Goal: Task Accomplishment & Management: Complete application form

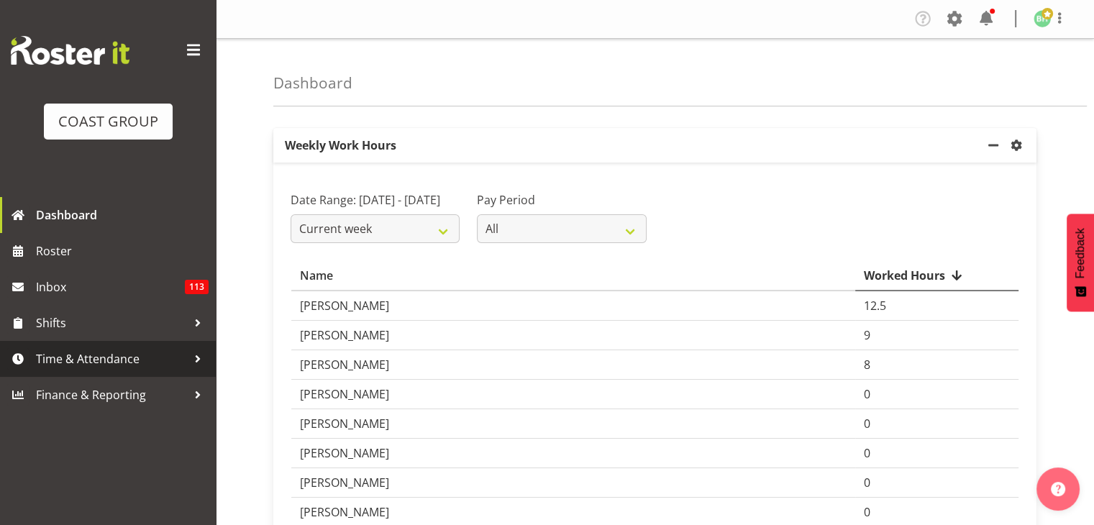
click at [106, 363] on span "Time & Attendance" at bounding box center [111, 359] width 151 height 22
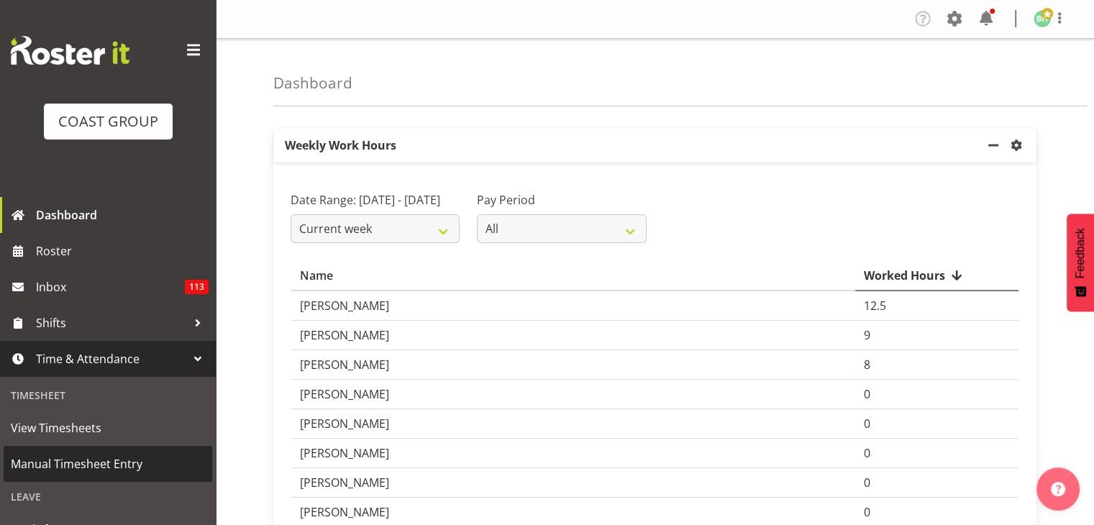
click at [98, 458] on span "Manual Timesheet Entry" at bounding box center [108, 464] width 194 height 22
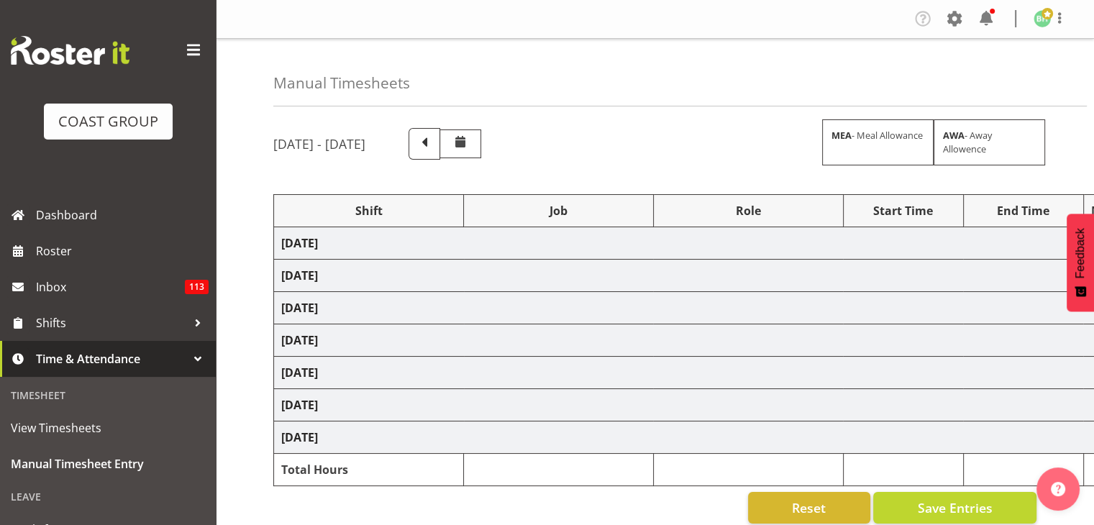
select select "1470"
select select "9477"
select select "1470"
select select "9477"
select select "1470"
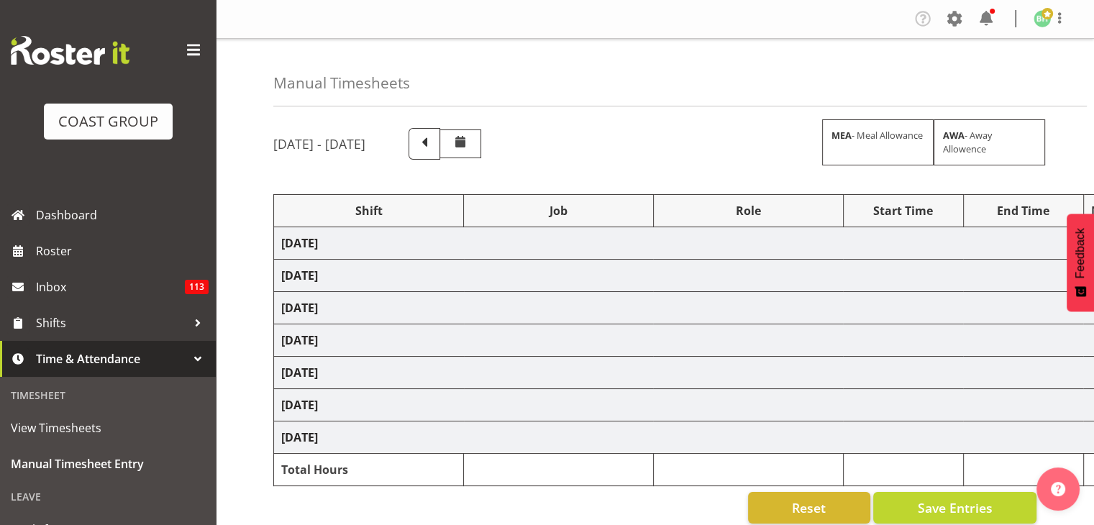
select select "9477"
select select "1470"
select select "9477"
select select "1470"
select select "9477"
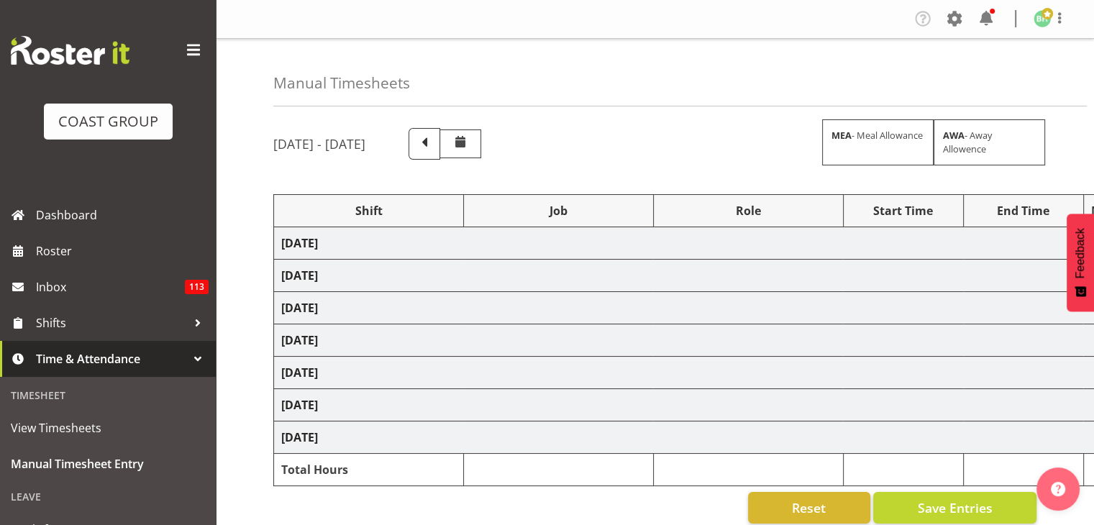
select select "1470"
select select "9477"
select select "1470"
select select "9477"
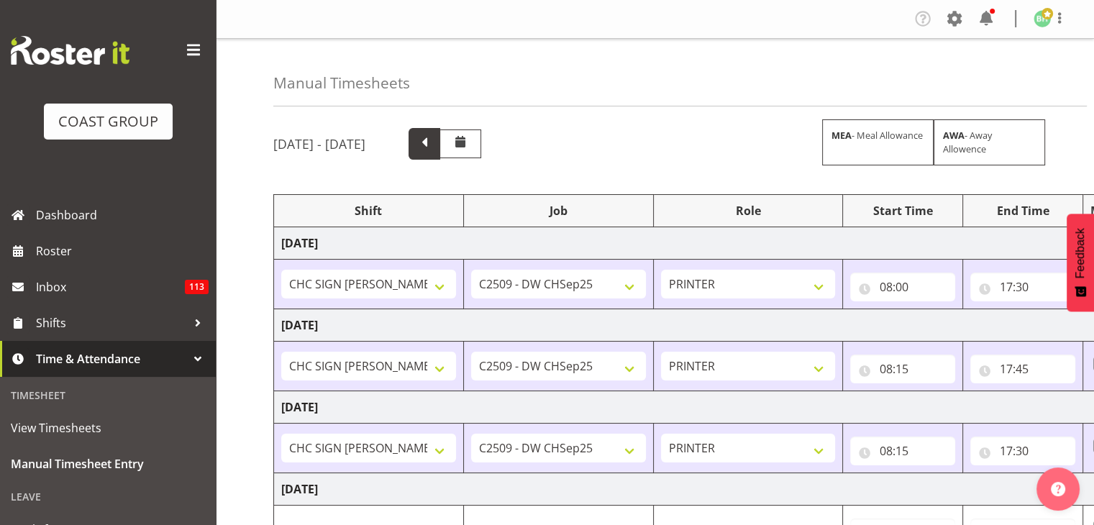
click at [434, 140] on span at bounding box center [424, 142] width 19 height 19
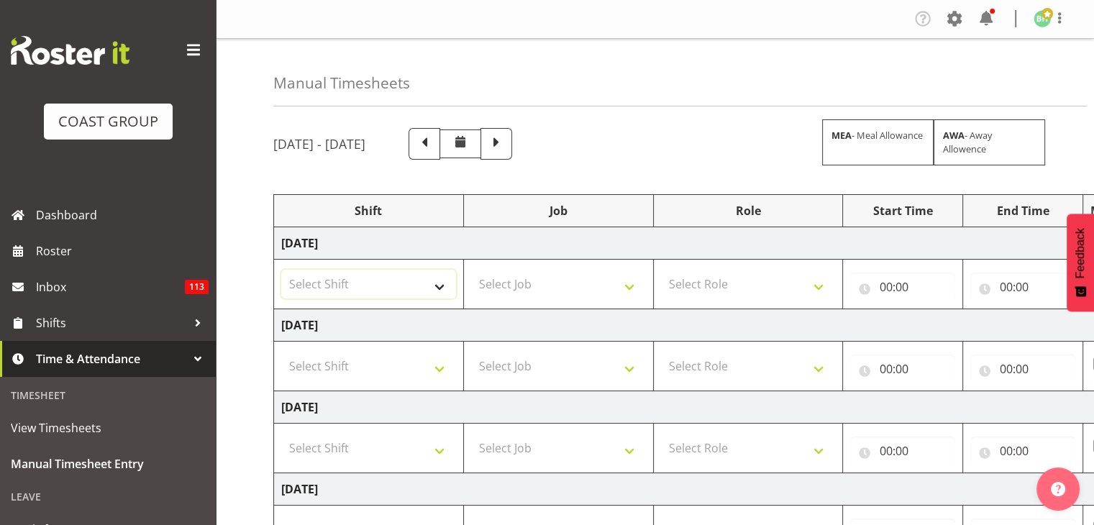
click at [386, 281] on select "Select Shift AKL SIGN ADMIN1 (LEAVE ALONE, DONT MAKE INACTIVE) [DATE] Delivery …" at bounding box center [368, 284] width 175 height 29
select select "1470"
click at [281, 270] on select "Select Shift AKL SIGN ADMIN1 (LEAVE ALONE, DONT MAKE INACTIVE) [DATE] Delivery …" at bounding box center [368, 284] width 175 height 29
click at [340, 375] on select "Select Shift AKL SIGN ADMIN1 (LEAVE ALONE, DONT MAKE INACTIVE) [DATE] Delivery …" at bounding box center [368, 366] width 175 height 29
select select "1470"
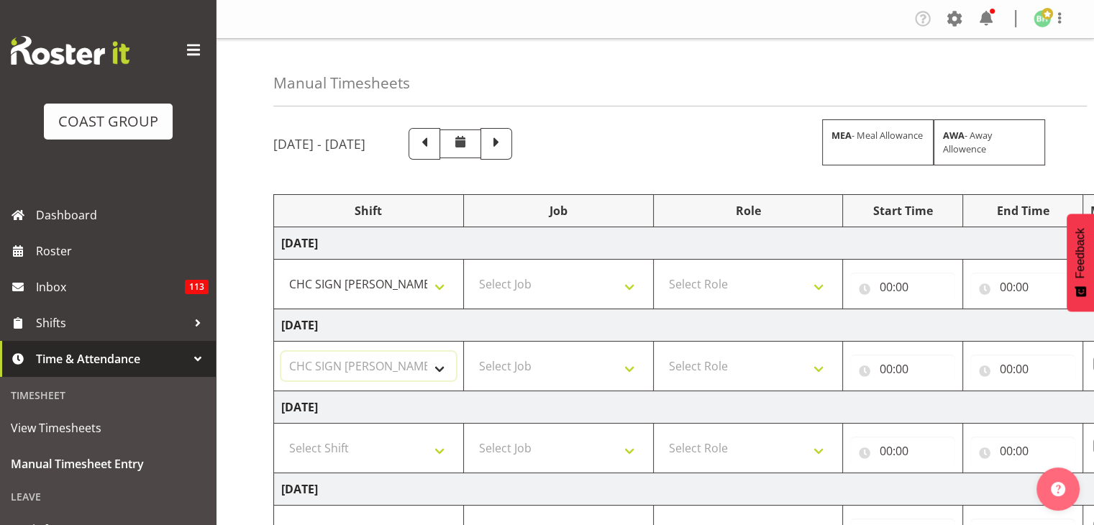
click at [281, 352] on select "Select Shift AKL SIGN ADMIN1 (LEAVE ALONE, DONT MAKE INACTIVE) [DATE] Delivery …" at bounding box center [368, 366] width 175 height 29
click at [322, 442] on select "Select Shift AKL SIGN ADMIN1 (LEAVE ALONE, DONT MAKE INACTIVE) [DATE] Delivery …" at bounding box center [368, 448] width 175 height 29
select select "1470"
click at [281, 434] on select "Select Shift AKL SIGN ADMIN1 (LEAVE ALONE, DONT MAKE INACTIVE) [DATE] Delivery …" at bounding box center [368, 448] width 175 height 29
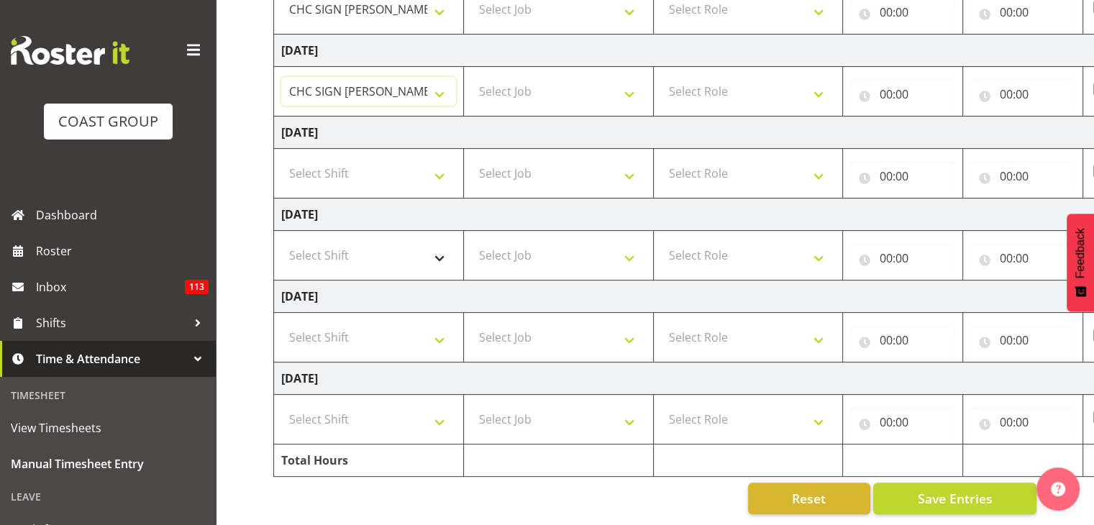
scroll to position [365, 0]
click at [370, 323] on select "Select Shift AKL SIGN ADMIN1 (LEAVE ALONE, DONT MAKE INACTIVE) [DATE] Delivery …" at bounding box center [368, 337] width 175 height 29
select select "1470"
click at [281, 323] on select "Select Shift AKL SIGN ADMIN1 (LEAVE ALONE, DONT MAKE INACTIVE) [DATE] Delivery …" at bounding box center [368, 337] width 175 height 29
click at [385, 409] on select "Select Shift AKL SIGN ADMIN1 (LEAVE ALONE, DONT MAKE INACTIVE) [DATE] Delivery …" at bounding box center [368, 419] width 175 height 29
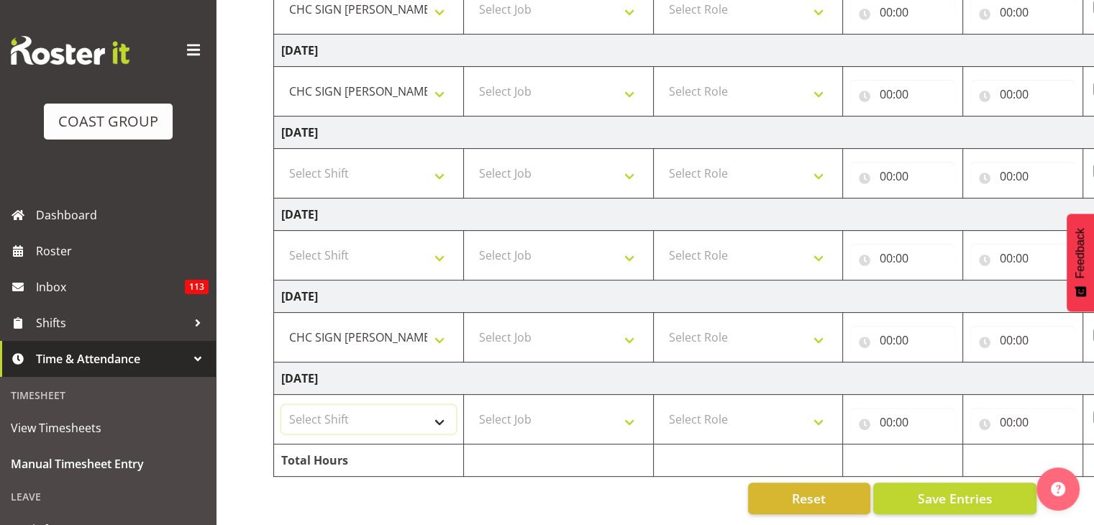
select select "1470"
click at [281, 405] on select "Select Shift AKL SIGN ADMIN1 (LEAVE ALONE, DONT MAKE INACTIVE) [DATE] Delivery …" at bounding box center [368, 419] width 175 height 29
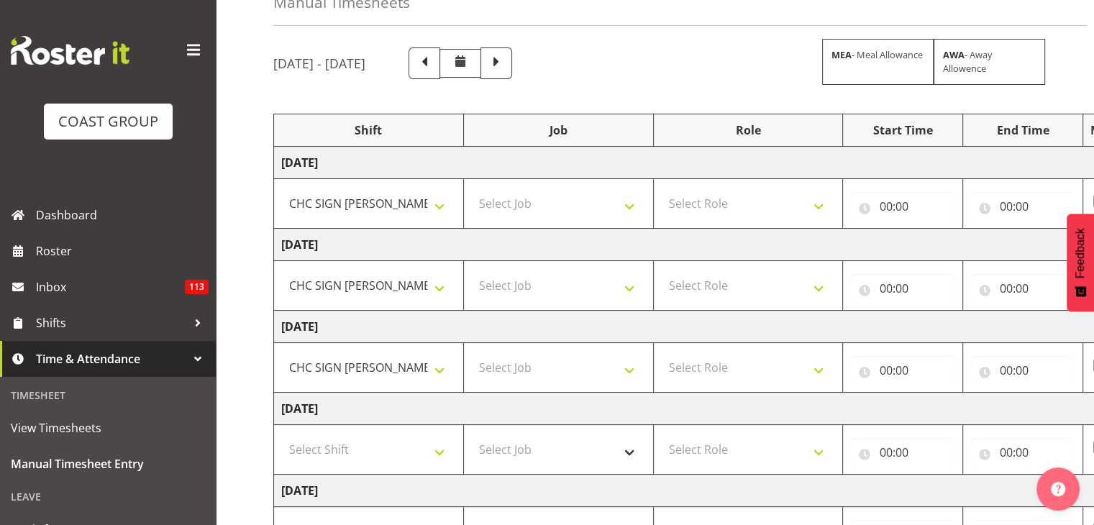
scroll to position [78, 0]
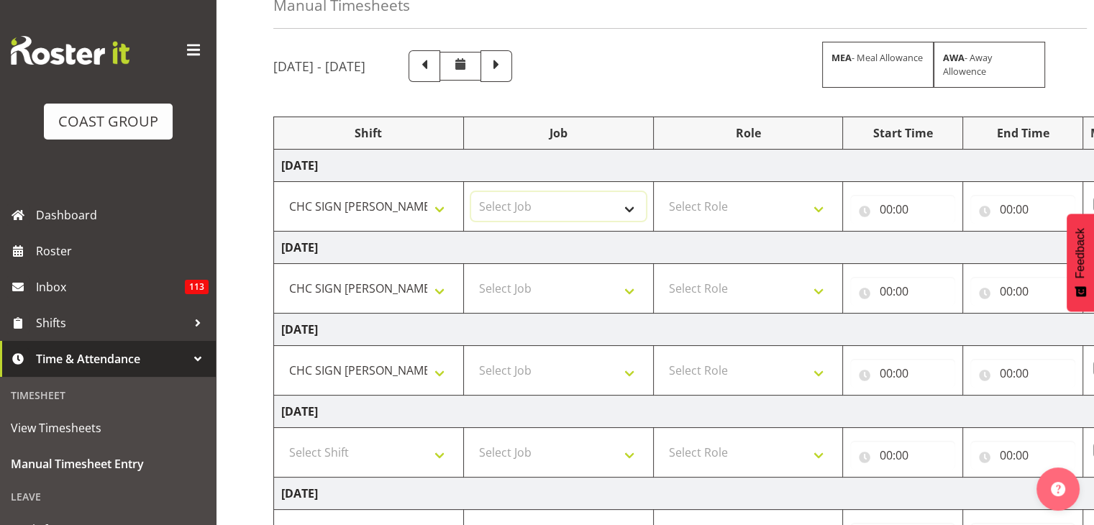
click at [573, 206] on select "Select Job 1 Carlton Events 1 [PERSON_NAME][GEOGRAPHIC_DATA] 1 [PERSON_NAME][GE…" at bounding box center [558, 206] width 175 height 29
select select "9477"
click at [471, 192] on select "Select Job 1 Carlton Events 1 [PERSON_NAME][GEOGRAPHIC_DATA] 1 [PERSON_NAME][GE…" at bounding box center [558, 206] width 175 height 29
click at [555, 292] on select "Select Job 1 Carlton Events 1 [PERSON_NAME][GEOGRAPHIC_DATA] 1 [PERSON_NAME][GE…" at bounding box center [558, 288] width 175 height 29
select select "9477"
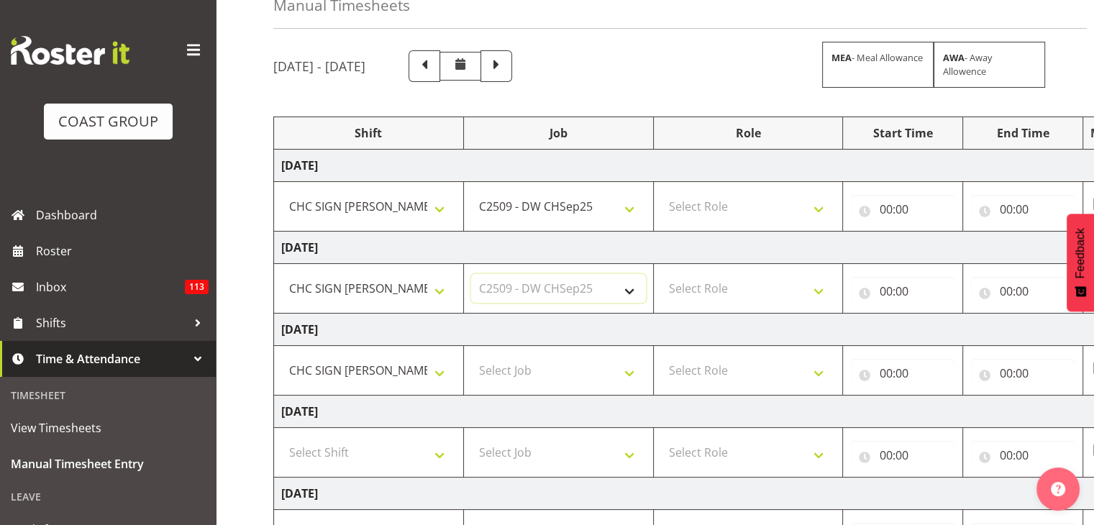
click at [471, 274] on select "Select Job 1 Carlton Events 1 [PERSON_NAME][GEOGRAPHIC_DATA] 1 [PERSON_NAME][GE…" at bounding box center [558, 288] width 175 height 29
click at [537, 365] on select "Select Job 1 Carlton Events 1 [PERSON_NAME][GEOGRAPHIC_DATA] 1 [PERSON_NAME][GE…" at bounding box center [558, 370] width 175 height 29
select select "9477"
click at [471, 356] on select "Select Job 1 Carlton Events 1 [PERSON_NAME][GEOGRAPHIC_DATA] 1 [PERSON_NAME][GE…" at bounding box center [558, 370] width 175 height 29
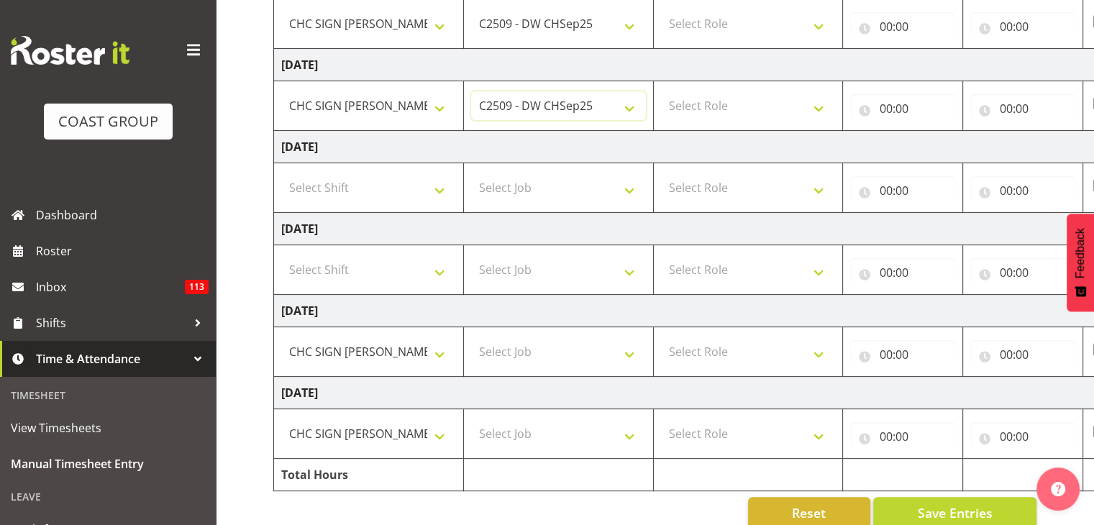
scroll to position [365, 0]
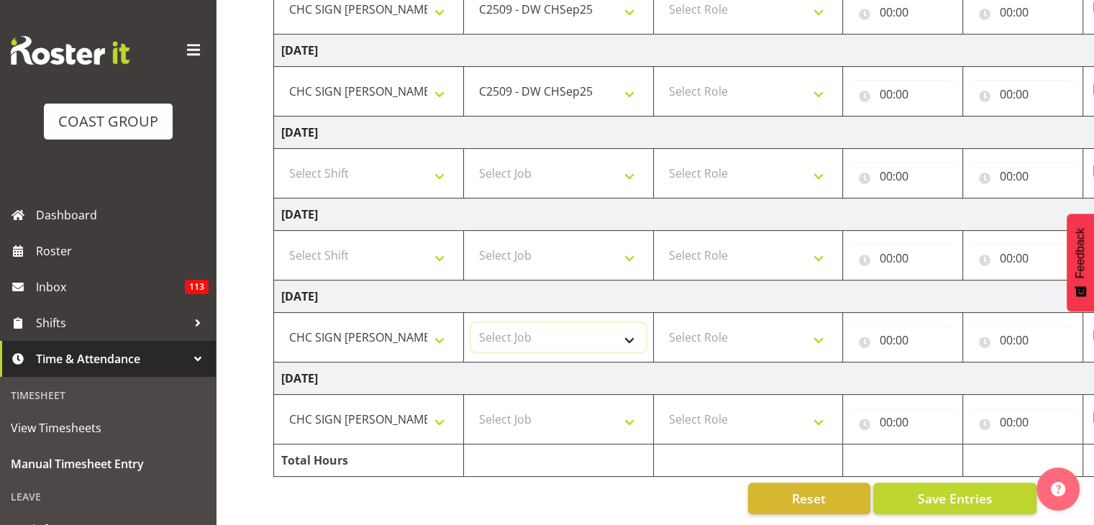
click at [561, 337] on select "Select Job 1 Carlton Events 1 [PERSON_NAME][GEOGRAPHIC_DATA] 1 [PERSON_NAME][GE…" at bounding box center [558, 337] width 175 height 29
select select "9477"
click at [471, 323] on select "Select Job 1 Carlton Events 1 [PERSON_NAME][GEOGRAPHIC_DATA] 1 [PERSON_NAME][GE…" at bounding box center [558, 337] width 175 height 29
click at [569, 418] on select "Select Job 1 Carlton Events 1 [PERSON_NAME][GEOGRAPHIC_DATA] 1 [PERSON_NAME][GE…" at bounding box center [558, 419] width 175 height 29
select select "9477"
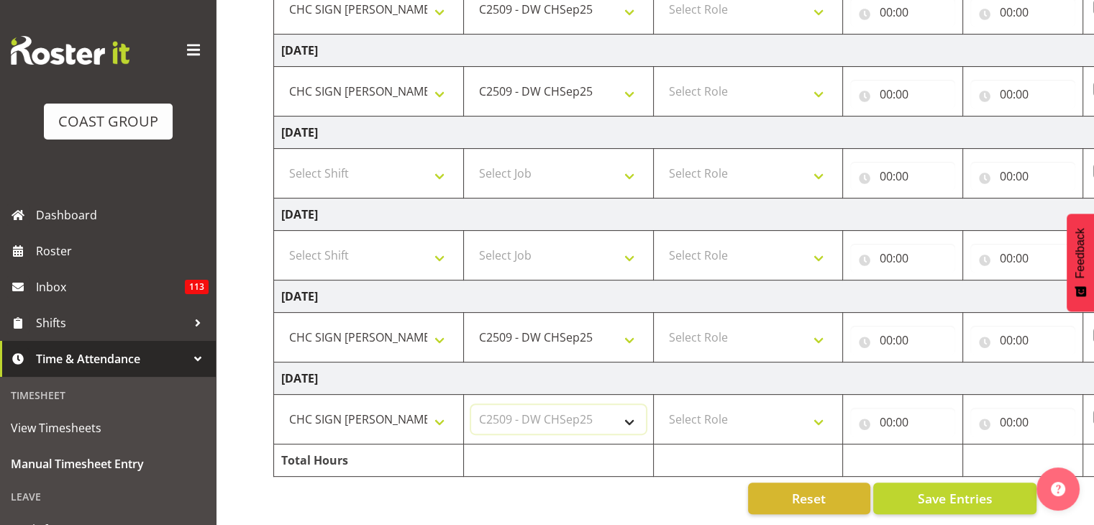
click at [471, 405] on select "Select Job 1 Carlton Events 1 [PERSON_NAME][GEOGRAPHIC_DATA] 1 [PERSON_NAME][GE…" at bounding box center [558, 419] width 175 height 29
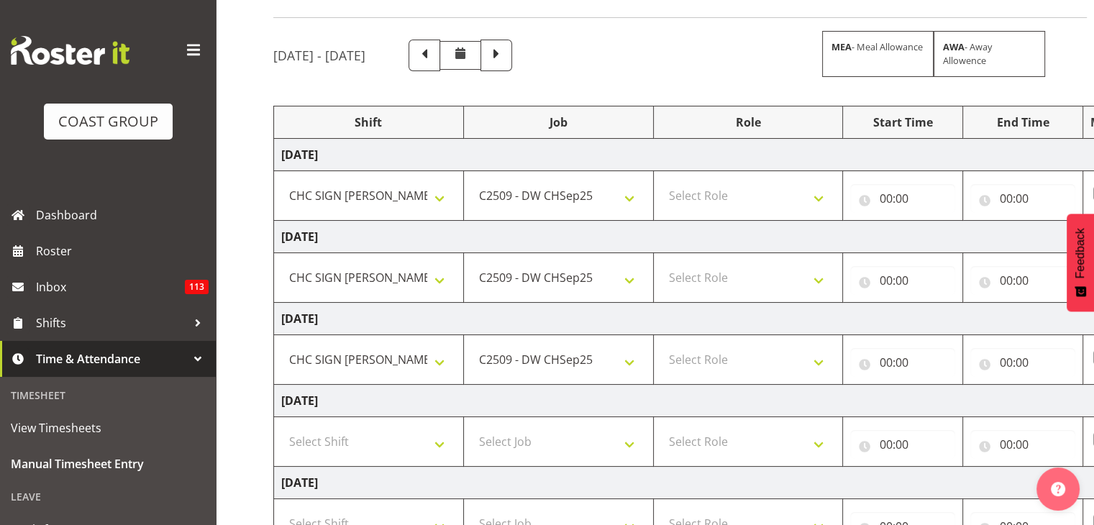
scroll to position [78, 0]
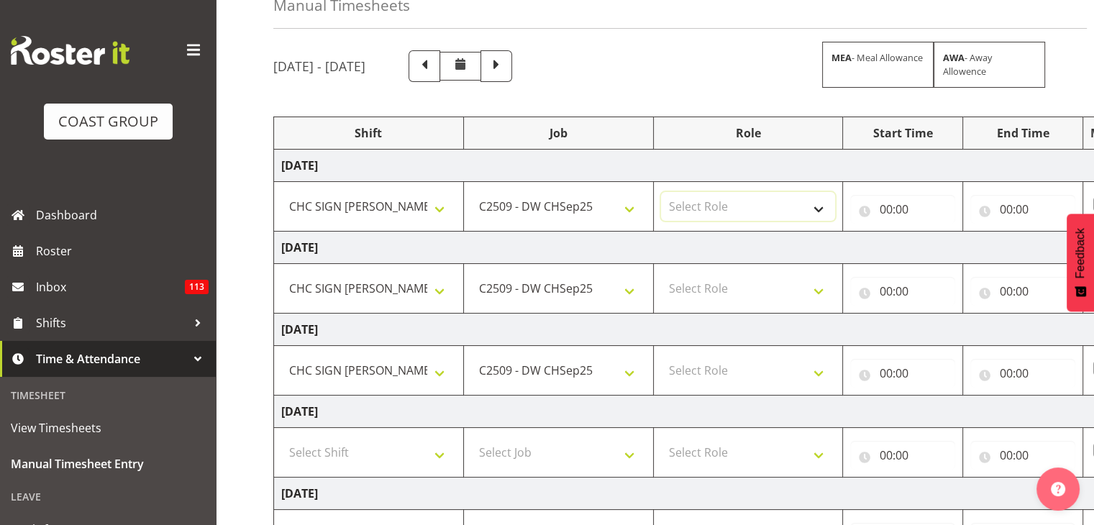
click at [724, 211] on select "Select Role PRINTER Printer" at bounding box center [748, 206] width 175 height 29
select select "222"
click at [661, 192] on select "Select Role PRINTER Printer" at bounding box center [748, 206] width 175 height 29
click at [718, 288] on select "Select Role PRINTER Printer" at bounding box center [748, 288] width 175 height 29
select select "222"
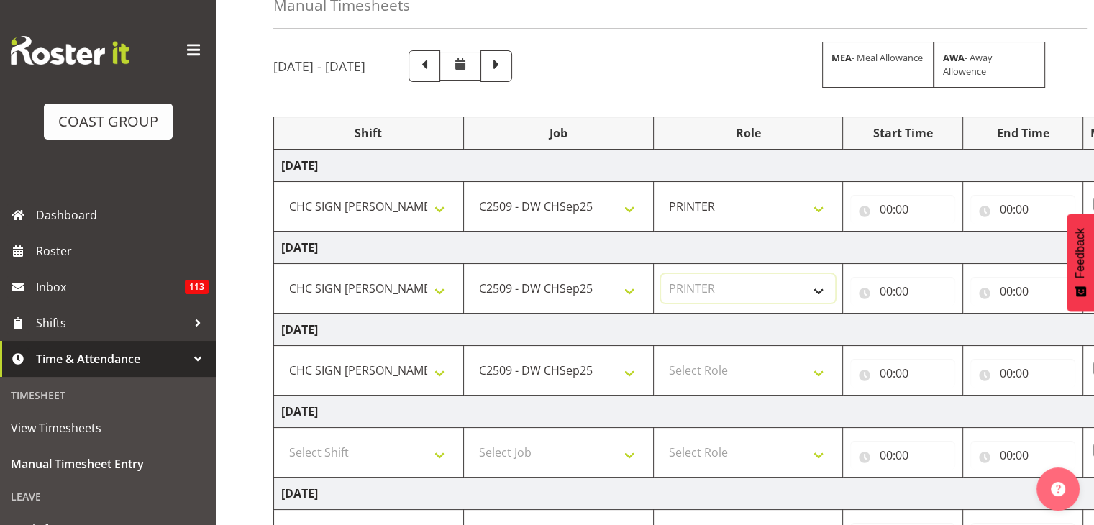
click at [661, 274] on select "Select Role PRINTER Printer" at bounding box center [748, 288] width 175 height 29
click at [712, 371] on select "Select Role PRINTER Printer" at bounding box center [748, 370] width 175 height 29
select select "222"
click at [661, 356] on select "Select Role PRINTER Printer" at bounding box center [748, 370] width 175 height 29
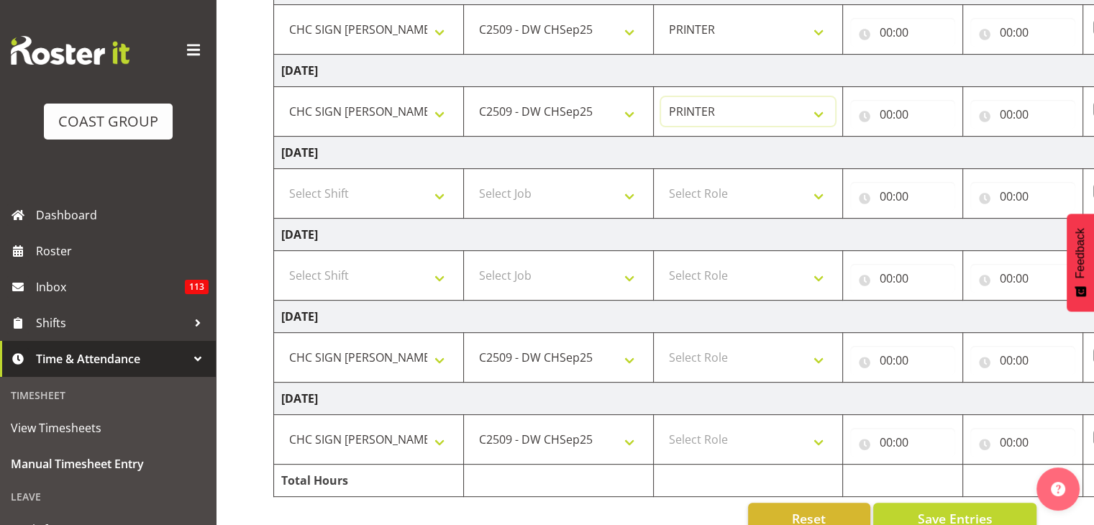
scroll to position [365, 0]
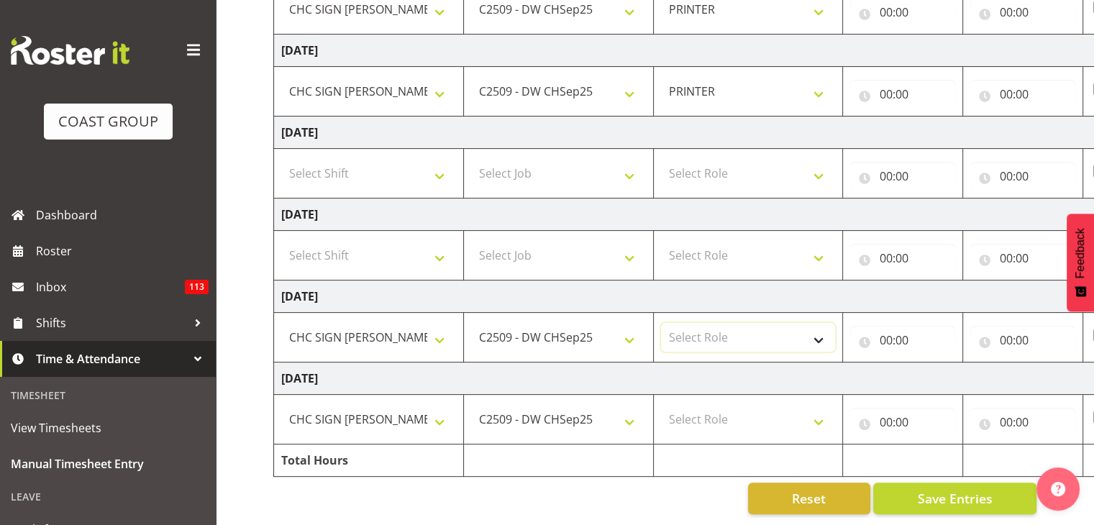
click at [734, 336] on select "Select Role PRINTER Printer" at bounding box center [748, 337] width 175 height 29
select select "222"
click at [661, 323] on select "Select Role PRINTER Printer" at bounding box center [748, 337] width 175 height 29
click at [723, 421] on select "Select Role PRINTER Printer" at bounding box center [748, 419] width 175 height 29
select select "222"
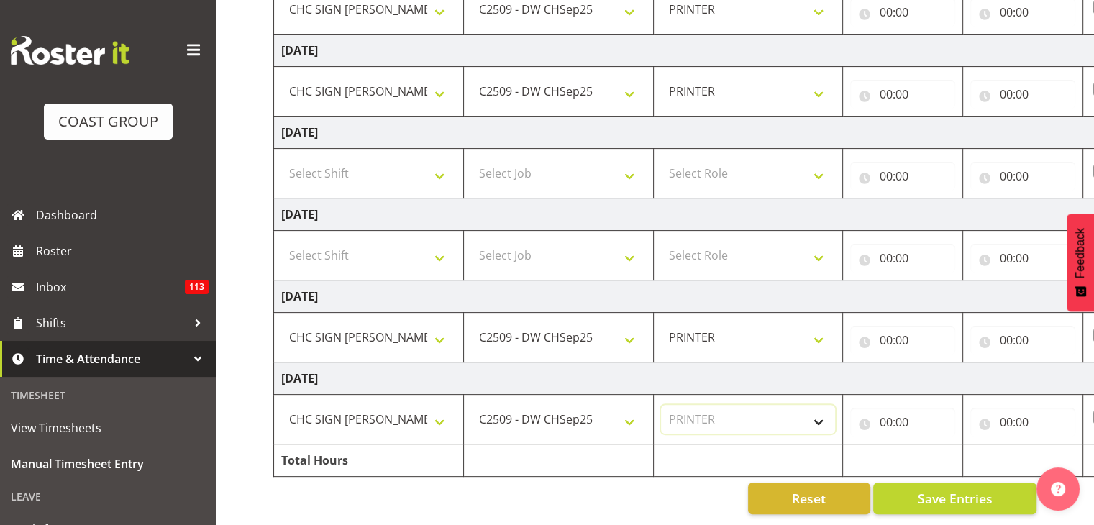
click at [661, 405] on select "Select Role PRINTER Printer" at bounding box center [748, 419] width 175 height 29
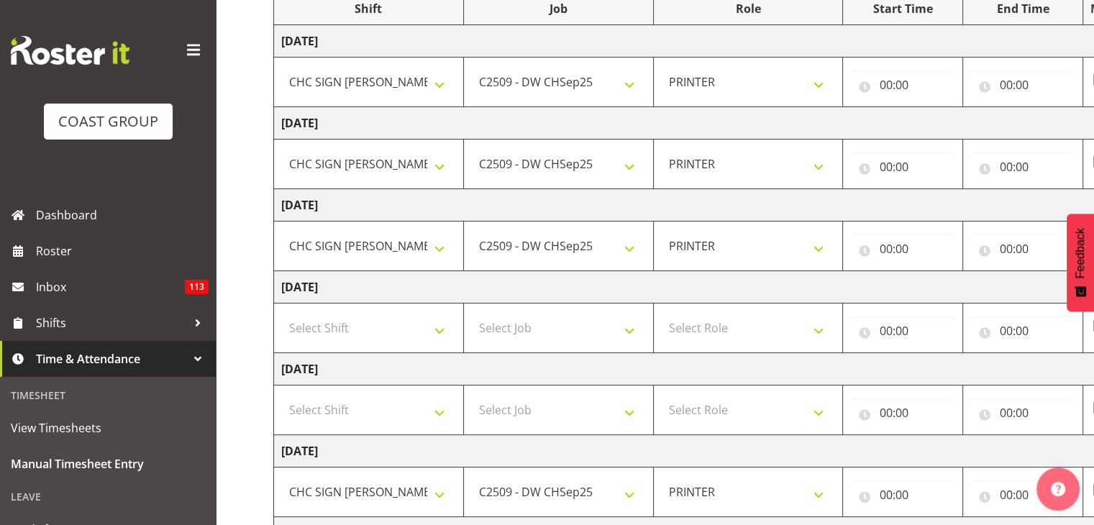
scroll to position [6, 0]
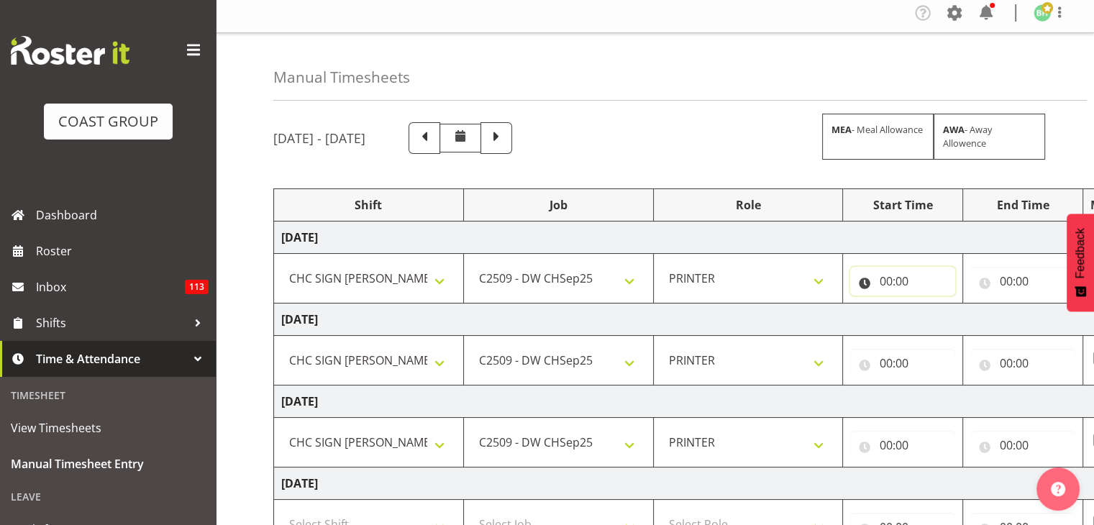
click at [899, 288] on input "00:00" at bounding box center [902, 281] width 105 height 29
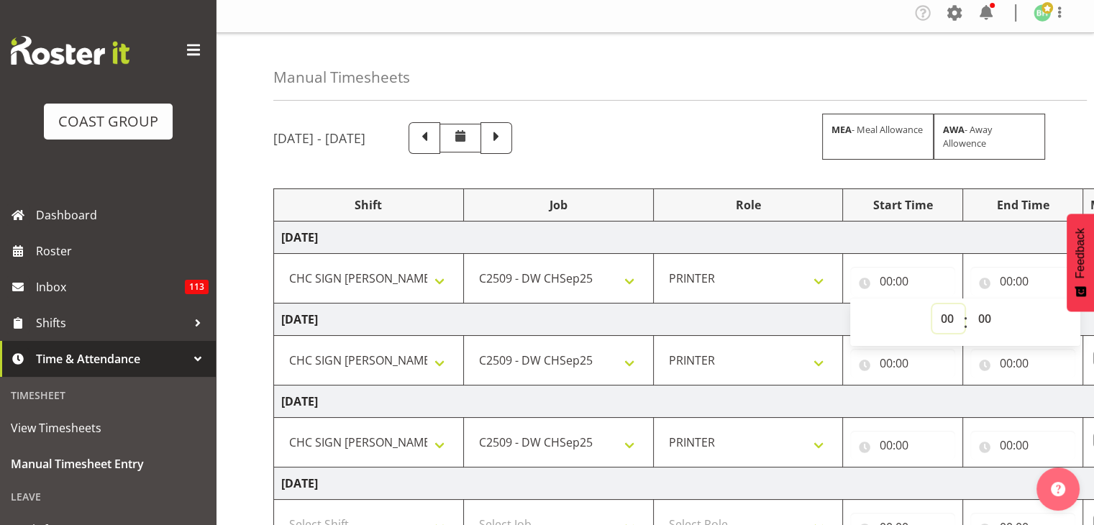
click at [939, 320] on select "00 01 02 03 04 05 06 07 08 09 10 11 12 13 14 15 16 17 18 19 20 21 22 23" at bounding box center [948, 318] width 32 height 29
select select "8"
click at [932, 304] on select "00 01 02 03 04 05 06 07 08 09 10 11 12 13 14 15 16 17 18 19 20 21 22 23" at bounding box center [948, 318] width 32 height 29
type input "08:00"
click at [885, 355] on input "00:00" at bounding box center [902, 363] width 105 height 29
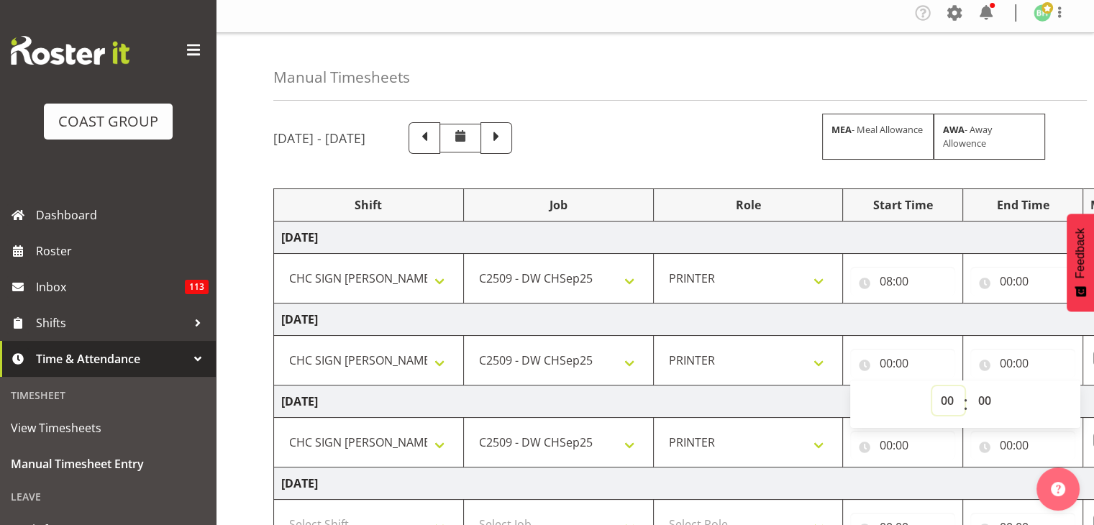
click at [941, 399] on select "00 01 02 03 04 05 06 07 08 09 10 11 12 13 14 15 16 17 18 19 20 21 22 23" at bounding box center [948, 400] width 32 height 29
select select "8"
click at [932, 386] on select "00 01 02 03 04 05 06 07 08 09 10 11 12 13 14 15 16 17 18 19 20 21 22 23" at bounding box center [948, 400] width 32 height 29
type input "08:00"
click at [980, 399] on select "00 01 02 03 04 05 06 07 08 09 10 11 12 13 14 15 16 17 18 19 20 21 22 23 24 25 2…" at bounding box center [986, 400] width 32 height 29
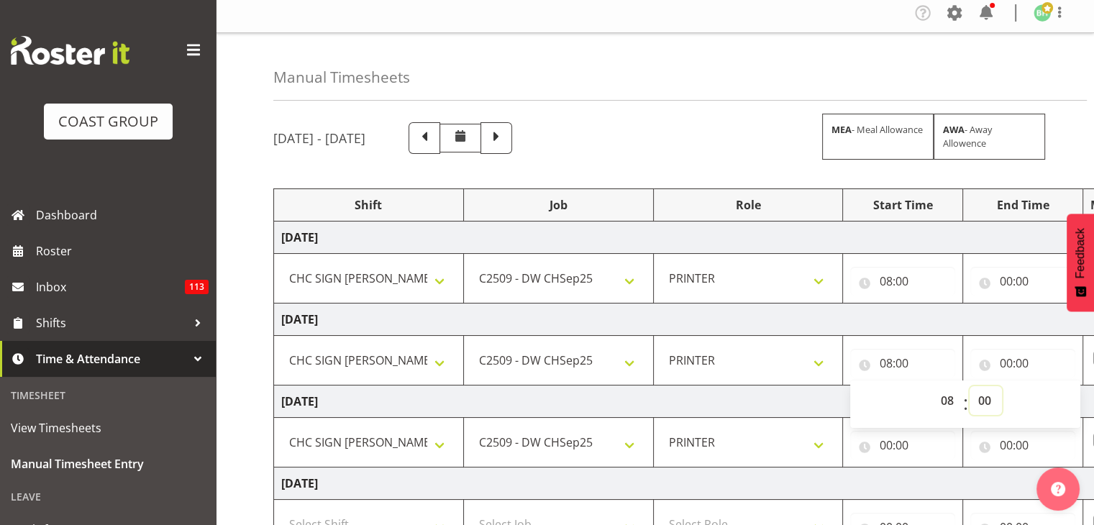
select select "15"
click at [970, 386] on select "00 01 02 03 04 05 06 07 08 09 10 11 12 13 14 15 16 17 18 19 20 21 22 23 24 25 2…" at bounding box center [986, 400] width 32 height 29
type input "08:15"
click at [889, 444] on input "00:00" at bounding box center [902, 445] width 105 height 29
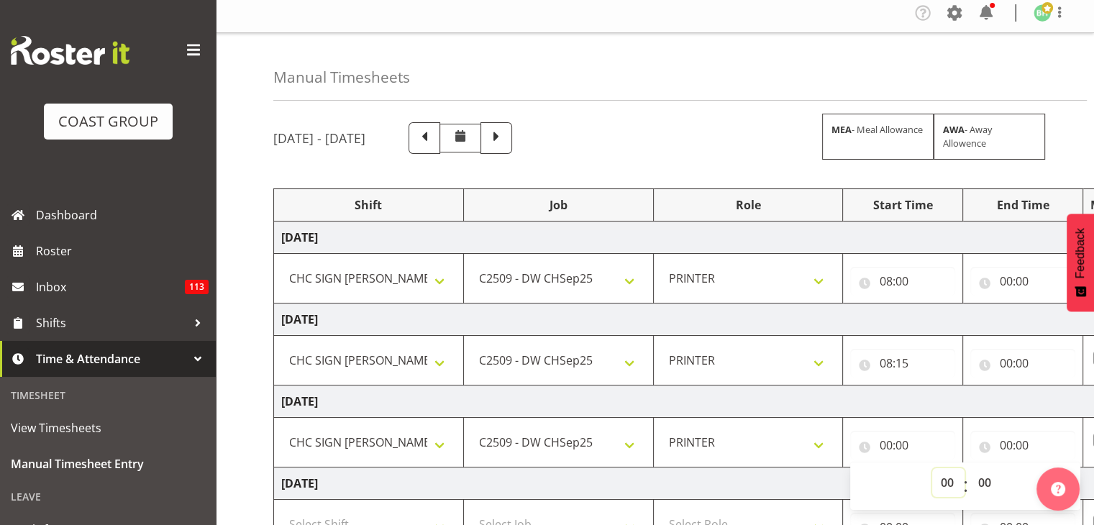
click at [942, 480] on select "00 01 02 03 04 05 06 07 08 09 10 11 12 13 14 15 16 17 18 19 20 21 22 23" at bounding box center [948, 482] width 32 height 29
select select "8"
click at [932, 468] on select "00 01 02 03 04 05 06 07 08 09 10 11 12 13 14 15 16 17 18 19 20 21 22 23" at bounding box center [948, 482] width 32 height 29
type input "08:00"
click at [985, 482] on select "00 01 02 03 04 05 06 07 08 09 10 11 12 13 14 15 16 17 18 19 20 21 22 23 24 25 2…" at bounding box center [986, 482] width 32 height 29
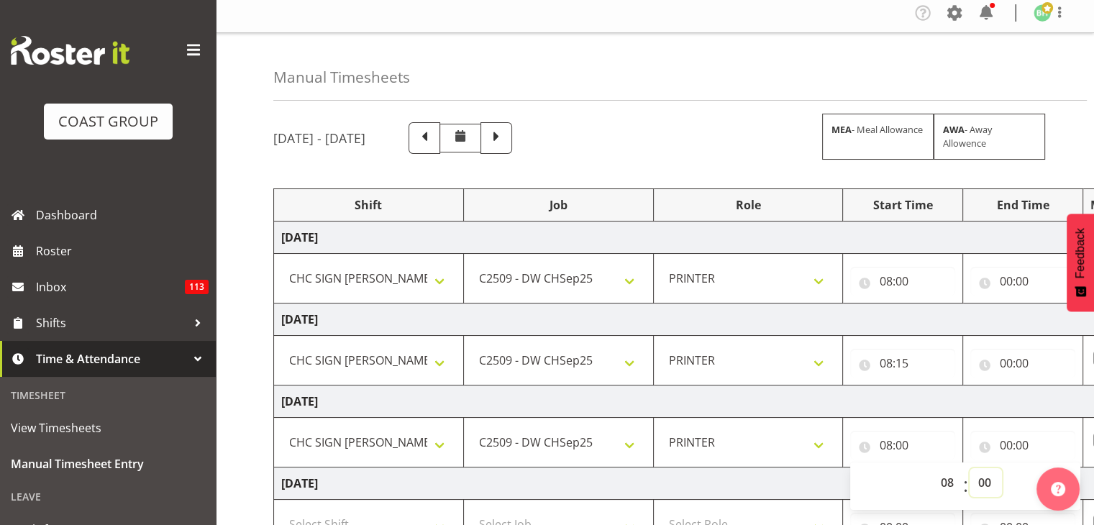
select select "15"
click at [970, 468] on select "00 01 02 03 04 05 06 07 08 09 10 11 12 13 14 15 16 17 18 19 20 21 22 23 24 25 2…" at bounding box center [986, 482] width 32 height 29
type input "08:15"
click at [911, 407] on td "[DATE]" at bounding box center [777, 402] width 1006 height 32
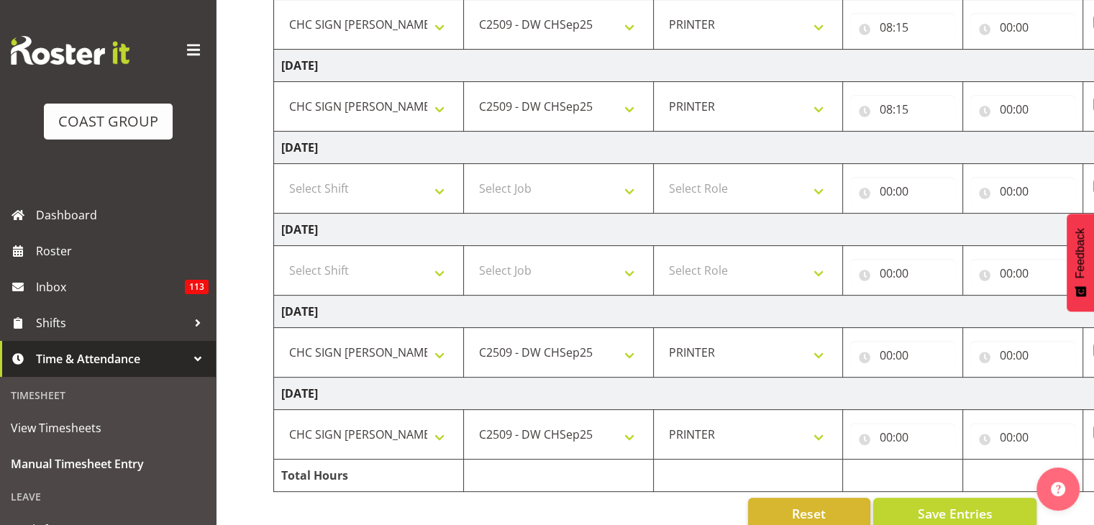
scroll to position [365, 0]
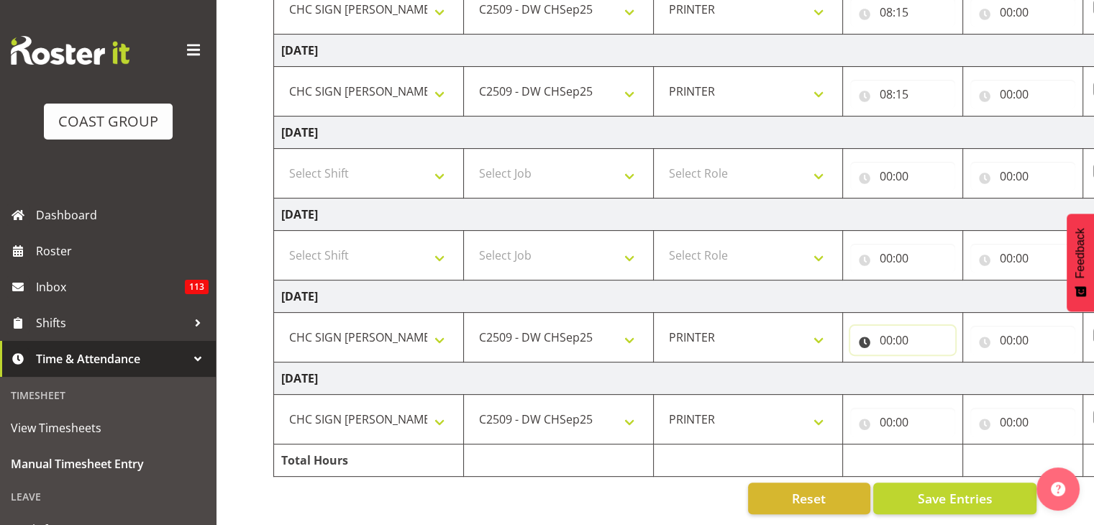
click at [892, 336] on input "00:00" at bounding box center [902, 340] width 105 height 29
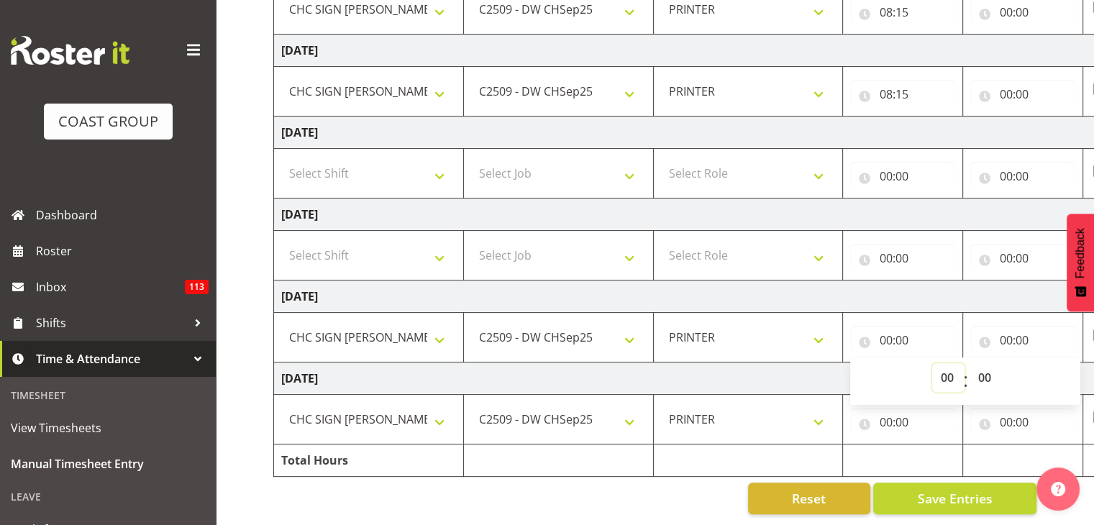
click at [952, 367] on select "00 01 02 03 04 05 06 07 08 09 10 11 12 13 14 15 16 17 18 19 20 21 22 23" at bounding box center [948, 377] width 32 height 29
select select "8"
click at [932, 363] on select "00 01 02 03 04 05 06 07 08 09 10 11 12 13 14 15 16 17 18 19 20 21 22 23" at bounding box center [948, 377] width 32 height 29
type input "08:00"
click at [903, 411] on input "00:00" at bounding box center [902, 422] width 105 height 29
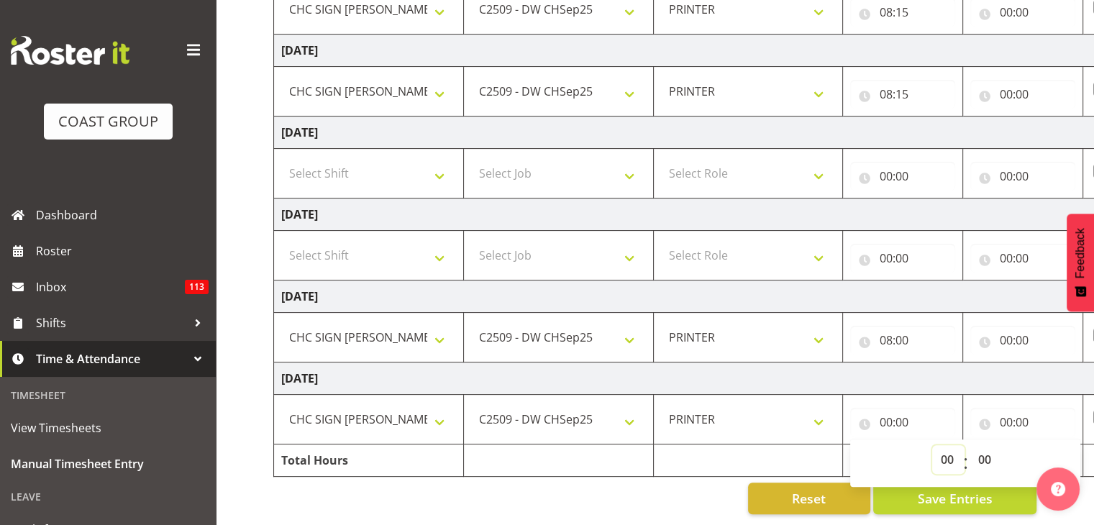
click at [940, 445] on select "00 01 02 03 04 05 06 07 08 09 10 11 12 13 14 15 16 17 18 19 20 21 22 23" at bounding box center [948, 459] width 32 height 29
select select "8"
click at [932, 445] on select "00 01 02 03 04 05 06 07 08 09 10 11 12 13 14 15 16 17 18 19 20 21 22 23" at bounding box center [948, 459] width 32 height 29
type input "08:00"
click at [982, 447] on select "00 01 02 03 04 05 06 07 08 09 10 11 12 13 14 15 16 17 18 19 20 21 22 23 24 25 2…" at bounding box center [986, 459] width 32 height 29
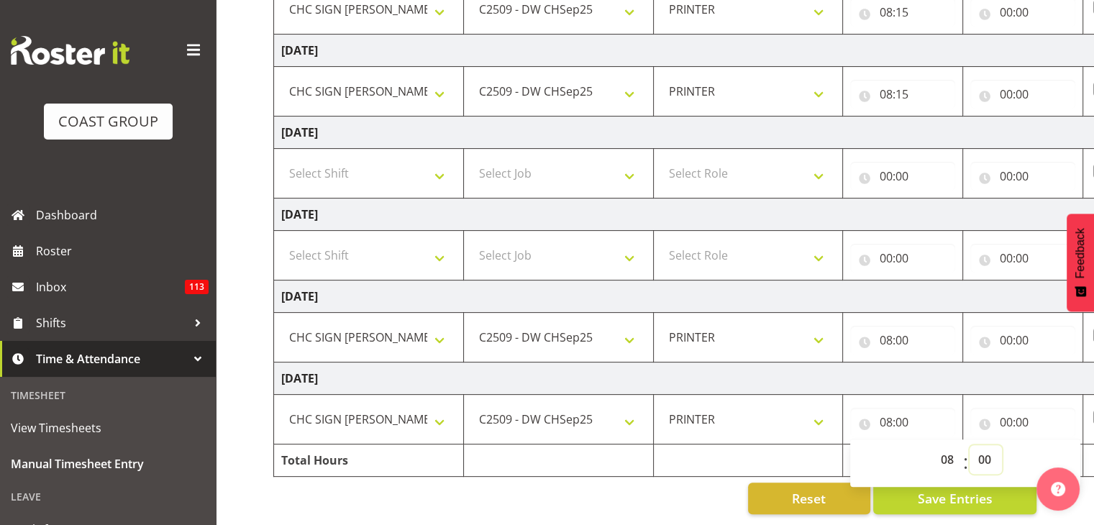
select select "15"
click at [970, 445] on select "00 01 02 03 04 05 06 07 08 09 10 11 12 13 14 15 16 17 18 19 20 21 22 23 24 25 2…" at bounding box center [986, 459] width 32 height 29
type input "08:15"
click at [1038, 408] on input "00:00" at bounding box center [1022, 422] width 105 height 29
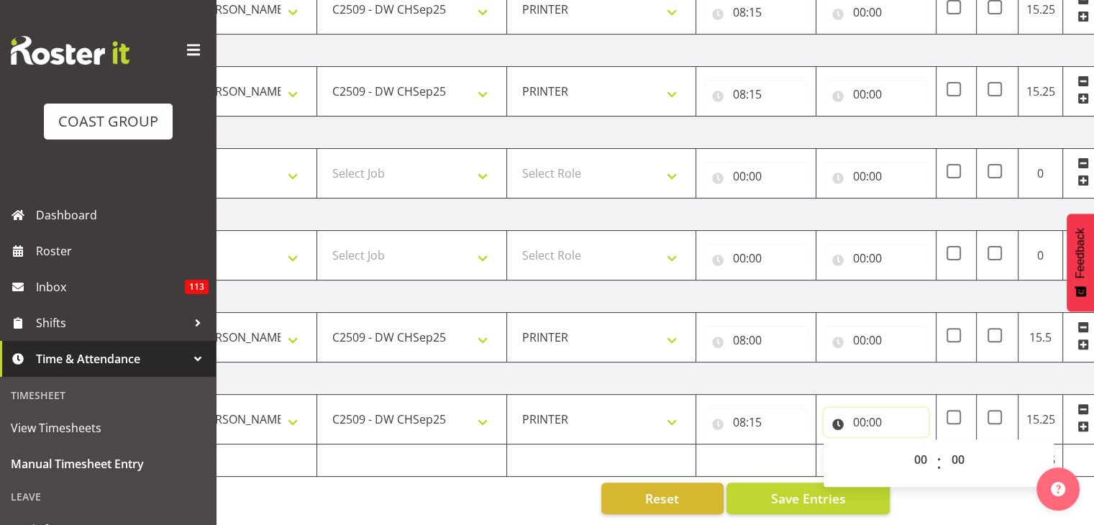
scroll to position [0, 155]
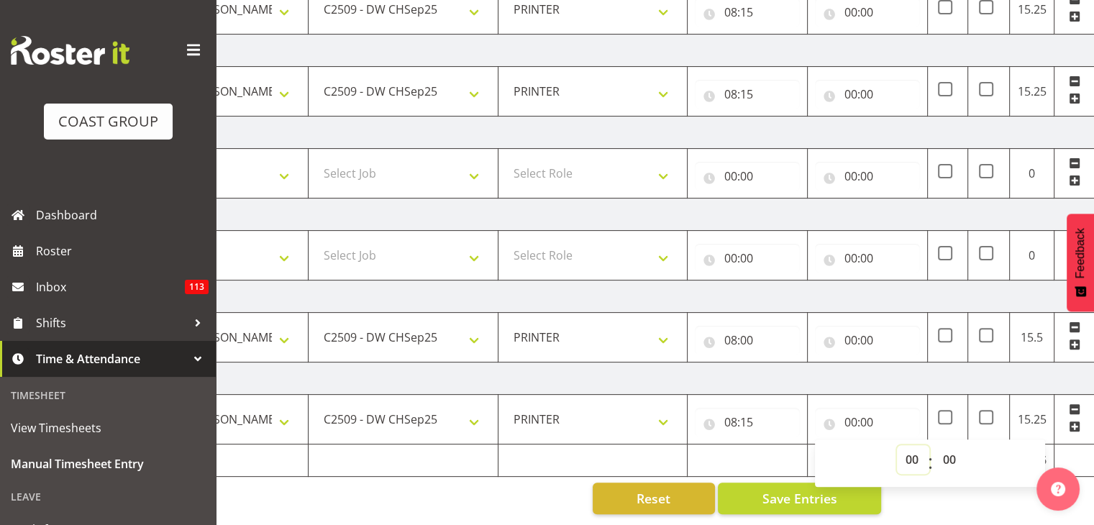
click at [911, 450] on select "00 01 02 03 04 05 06 07 08 09 10 11 12 13 14 15 16 17 18 19 20 21 22 23" at bounding box center [913, 459] width 32 height 29
select select "17"
click at [897, 445] on select "00 01 02 03 04 05 06 07 08 09 10 11 12 13 14 15 16 17 18 19 20 21 22 23" at bounding box center [913, 459] width 32 height 29
type input "17:00"
click at [947, 445] on select "00 01 02 03 04 05 06 07 08 09 10 11 12 13 14 15 16 17 18 19 20 21 22 23 24 25 2…" at bounding box center [950, 459] width 32 height 29
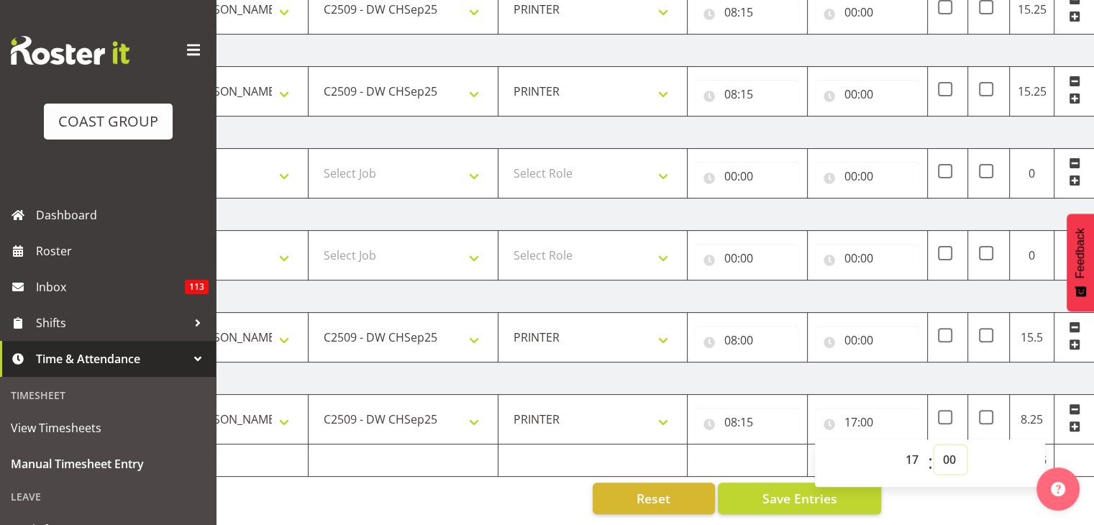
select select "30"
click at [934, 445] on select "00 01 02 03 04 05 06 07 08 09 10 11 12 13 14 15 16 17 18 19 20 21 22 23 24 25 2…" at bounding box center [950, 459] width 32 height 29
type input "17:30"
click at [936, 369] on td "[DATE]" at bounding box center [622, 379] width 1006 height 32
click at [883, 332] on input "00:00" at bounding box center [867, 340] width 105 height 29
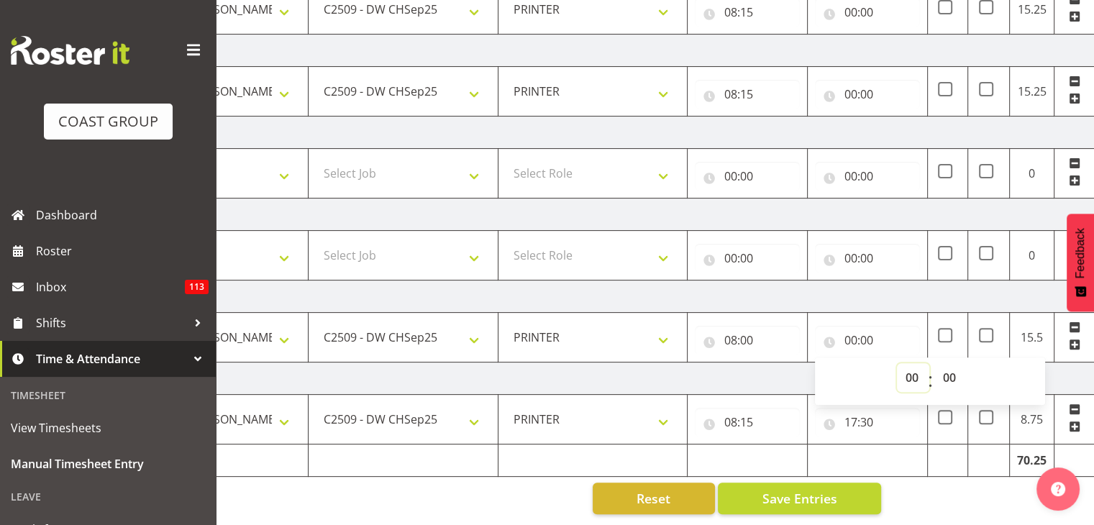
click at [912, 366] on select "00 01 02 03 04 05 06 07 08 09 10 11 12 13 14 15 16 17 18 19 20 21 22 23" at bounding box center [913, 377] width 32 height 29
select select "17"
click at [897, 363] on select "00 01 02 03 04 05 06 07 08 09 10 11 12 13 14 15 16 17 18 19 20 21 22 23" at bounding box center [913, 377] width 32 height 29
type input "17:00"
click at [953, 372] on select "00 01 02 03 04 05 06 07 08 09 10 11 12 13 14 15 16 17 18 19 20 21 22 23 24 25 2…" at bounding box center [950, 377] width 32 height 29
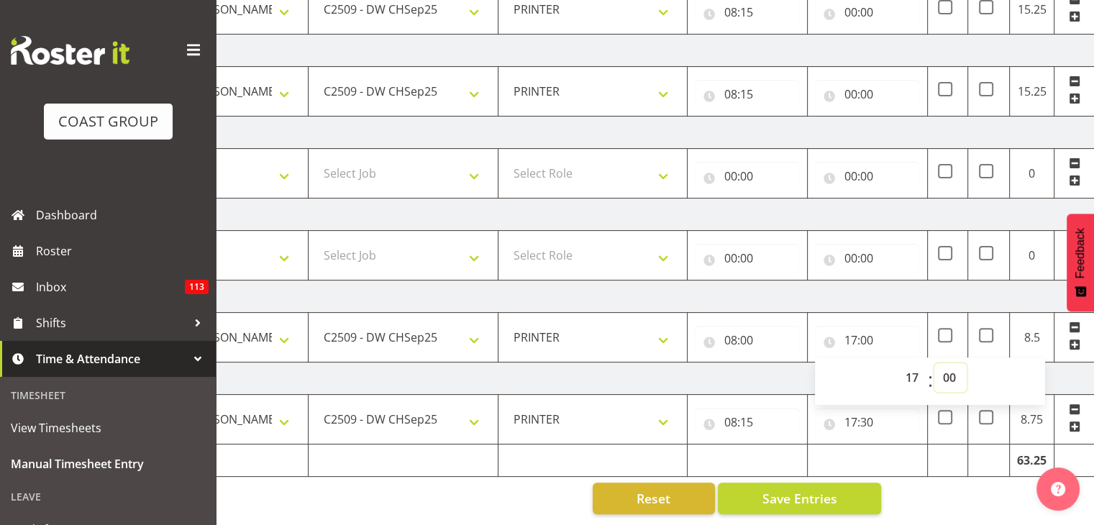
select select "30"
click at [934, 363] on select "00 01 02 03 04 05 06 07 08 09 10 11 12 13 14 15 16 17 18 19 20 21 22 23 24 25 2…" at bounding box center [950, 377] width 32 height 29
type input "17:30"
click at [886, 286] on td "[DATE]" at bounding box center [622, 297] width 1006 height 32
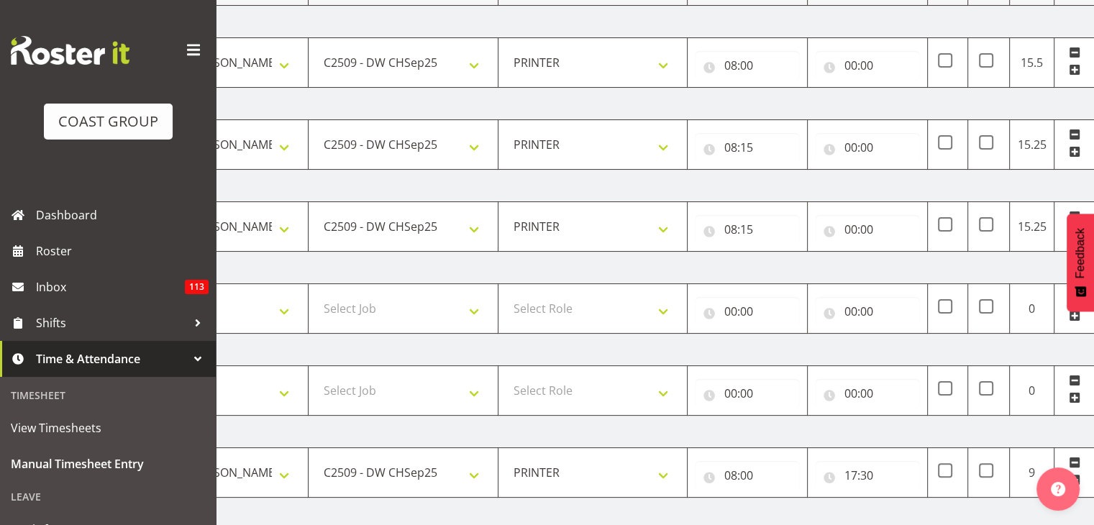
scroll to position [222, 0]
click at [866, 234] on input "00:00" at bounding box center [867, 229] width 105 height 29
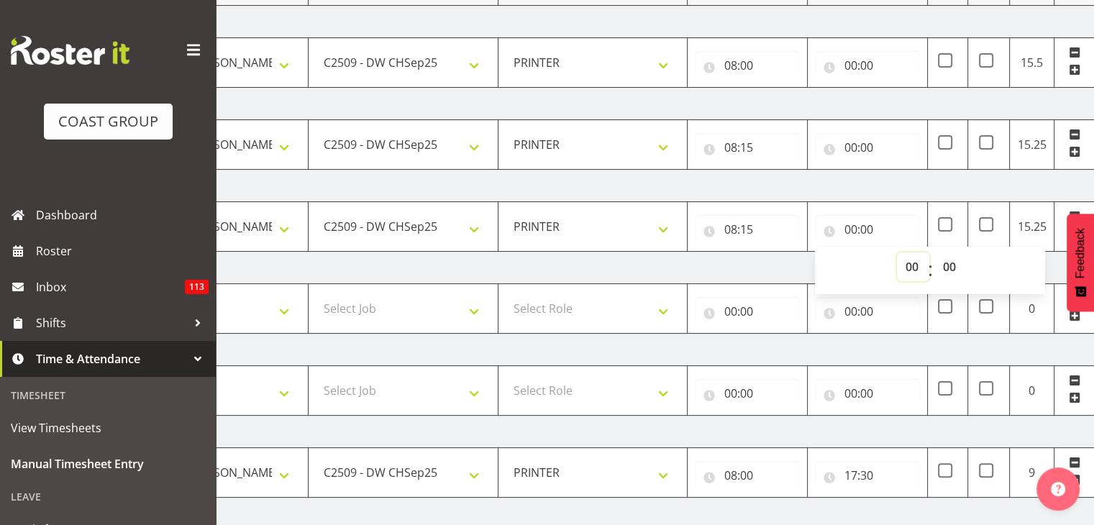
click at [914, 271] on select "00 01 02 03 04 05 06 07 08 09 10 11 12 13 14 15 16 17 18 19 20 21 22 23" at bounding box center [913, 266] width 32 height 29
select select "17"
click at [897, 252] on select "00 01 02 03 04 05 06 07 08 09 10 11 12 13 14 15 16 17 18 19 20 21 22 23" at bounding box center [913, 266] width 32 height 29
type input "17:00"
click at [955, 264] on select "00 01 02 03 04 05 06 07 08 09 10 11 12 13 14 15 16 17 18 19 20 21 22 23 24 25 2…" at bounding box center [950, 266] width 32 height 29
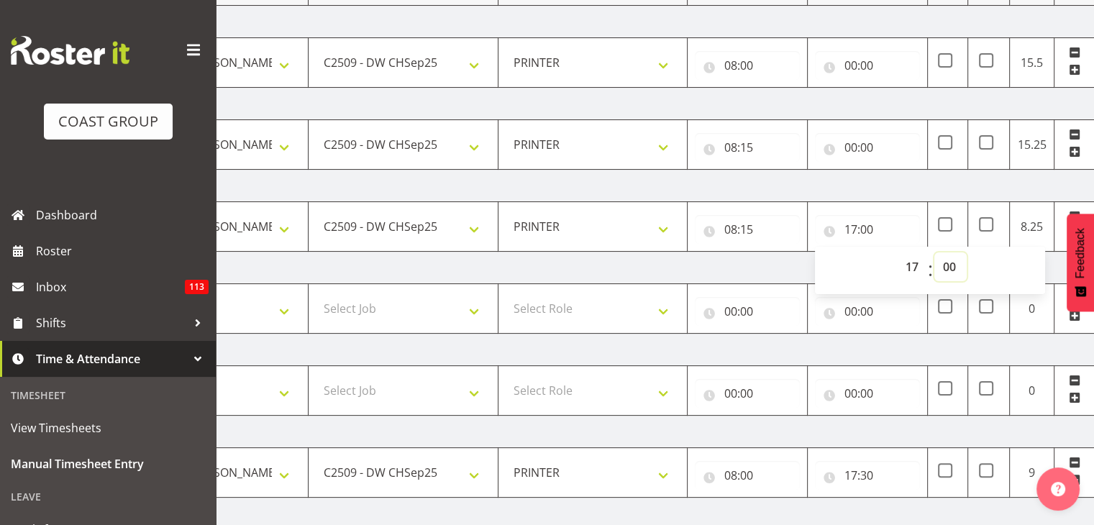
select select "30"
click at [934, 252] on select "00 01 02 03 04 05 06 07 08 09 10 11 12 13 14 15 16 17 18 19 20 21 22 23 24 25 2…" at bounding box center [950, 266] width 32 height 29
type input "17:30"
click at [877, 147] on input "00:00" at bounding box center [867, 147] width 105 height 29
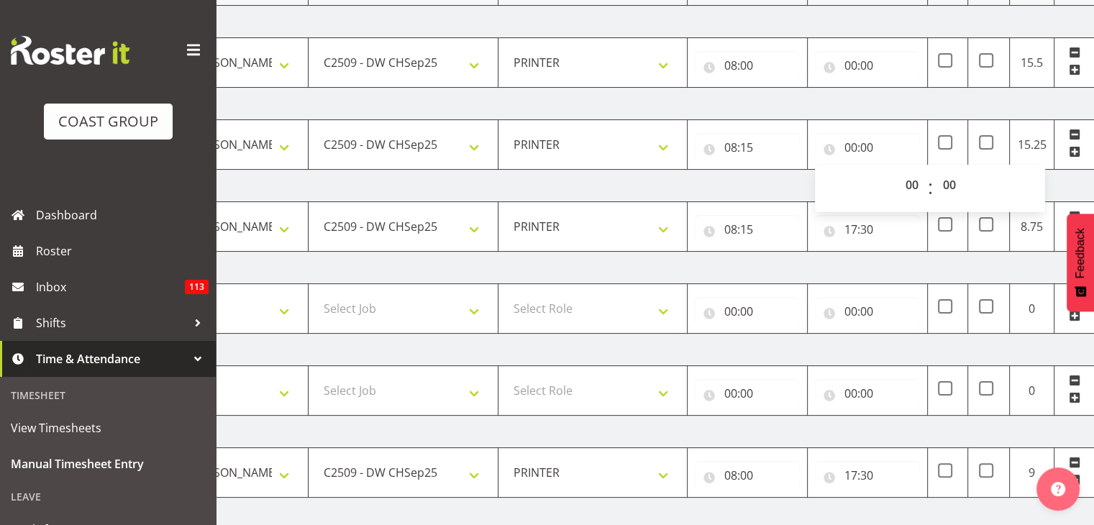
click at [928, 183] on span ":" at bounding box center [930, 188] width 5 height 36
click at [917, 183] on select "00 01 02 03 04 05 06 07 08 09 10 11 12 13 14 15 16 17 18 19 20 21 22 23" at bounding box center [913, 184] width 32 height 29
select select "17"
click at [897, 170] on select "00 01 02 03 04 05 06 07 08 09 10 11 12 13 14 15 16 17 18 19 20 21 22 23" at bounding box center [913, 184] width 32 height 29
type input "17:00"
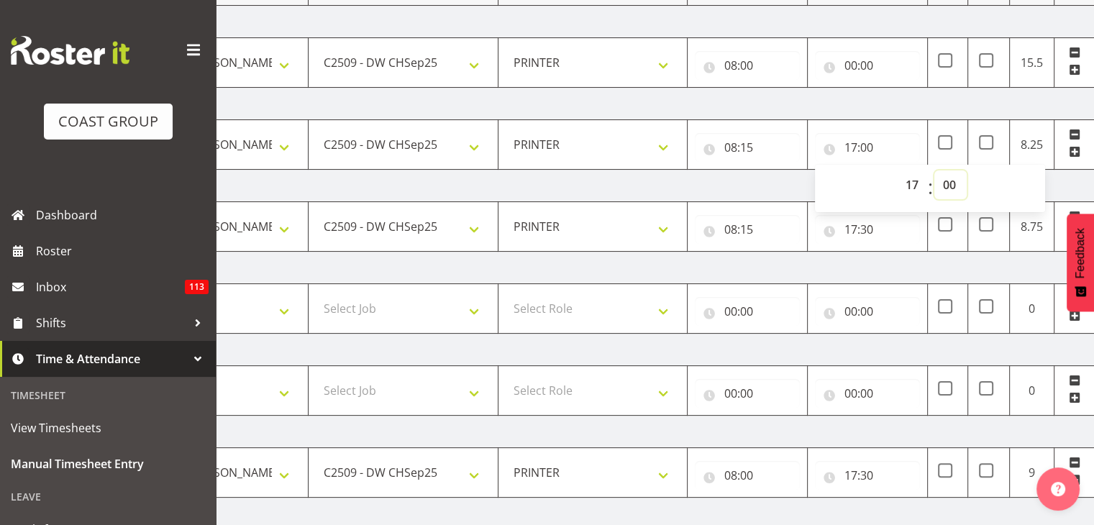
click at [950, 183] on select "00 01 02 03 04 05 06 07 08 09 10 11 12 13 14 15 16 17 18 19 20 21 22 23 24 25 2…" at bounding box center [950, 184] width 32 height 29
select select "30"
click at [934, 170] on select "00 01 02 03 04 05 06 07 08 09 10 11 12 13 14 15 16 17 18 19 20 21 22 23 24 25 2…" at bounding box center [950, 184] width 32 height 29
type input "17:30"
click at [873, 70] on input "00:00" at bounding box center [867, 65] width 105 height 29
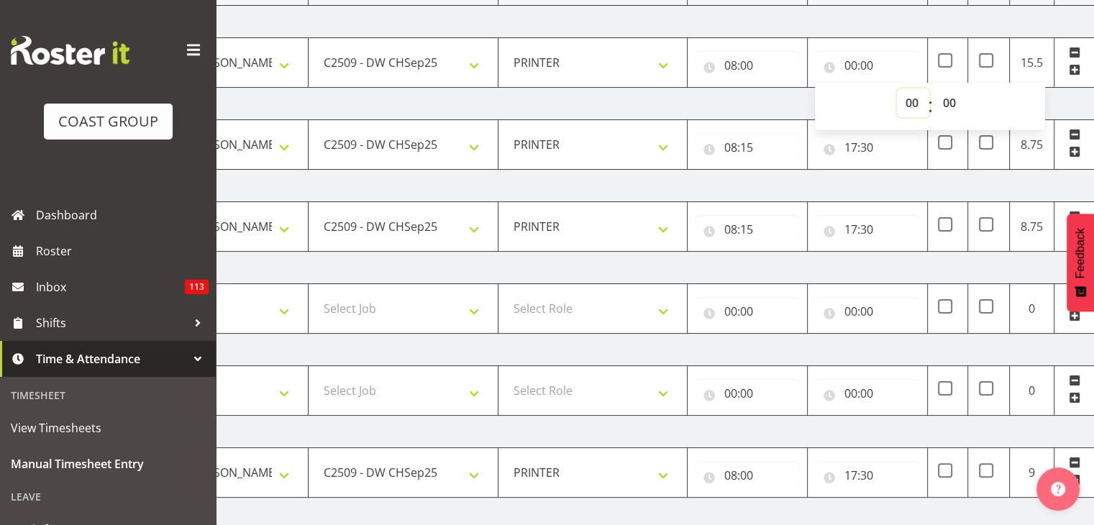
click at [919, 106] on select "00 01 02 03 04 05 06 07 08 09 10 11 12 13 14 15 16 17 18 19 20 21 22 23" at bounding box center [913, 102] width 32 height 29
select select "17"
click at [897, 88] on select "00 01 02 03 04 05 06 07 08 09 10 11 12 13 14 15 16 17 18 19 20 21 22 23" at bounding box center [913, 102] width 32 height 29
type input "17:00"
click at [949, 106] on select "00 01 02 03 04 05 06 07 08 09 10 11 12 13 14 15 16 17 18 19 20 21 22 23 24 25 2…" at bounding box center [950, 102] width 32 height 29
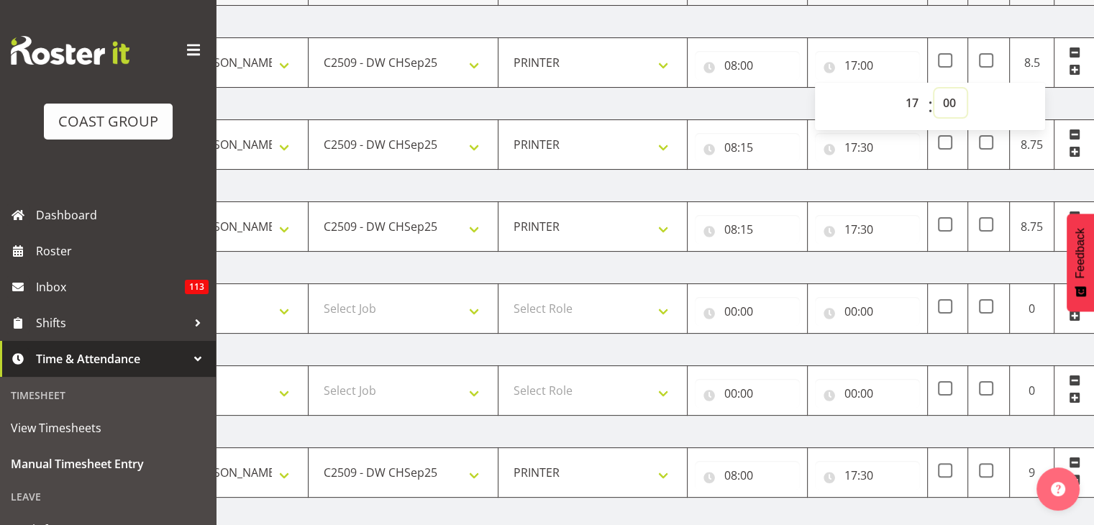
select select "30"
click at [934, 88] on select "00 01 02 03 04 05 06 07 08 09 10 11 12 13 14 15 16 17 18 19 20 21 22 23 24 25 2…" at bounding box center [950, 102] width 32 height 29
type input "17:30"
click at [937, 434] on td "[DATE]" at bounding box center [622, 432] width 1006 height 32
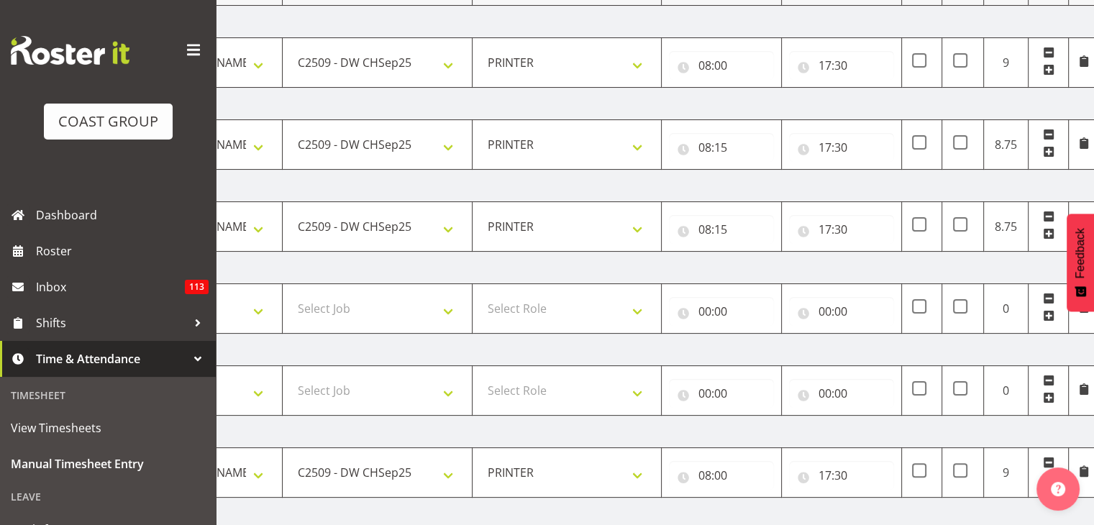
scroll to position [365, 0]
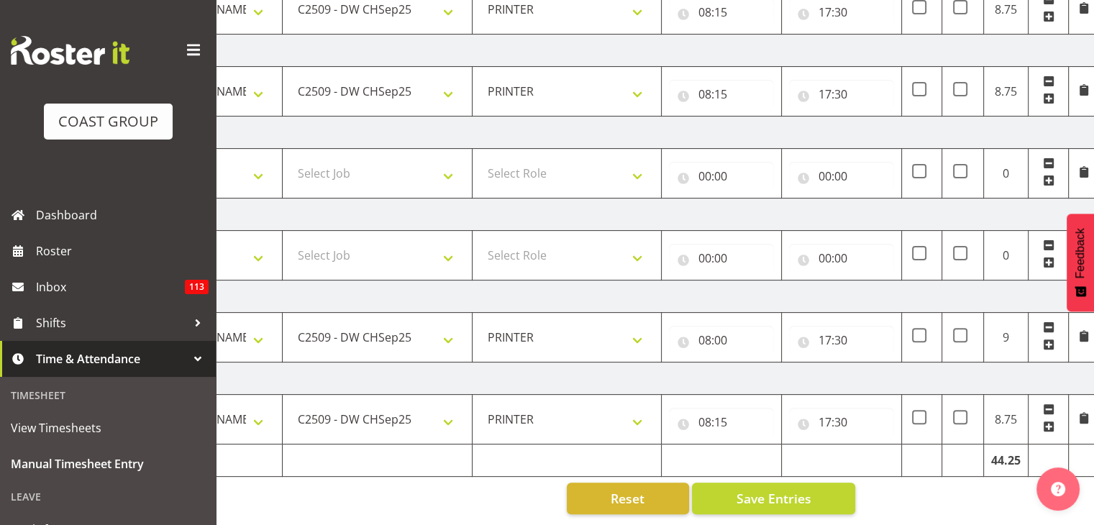
click at [1045, 339] on span at bounding box center [1049, 345] width 12 height 12
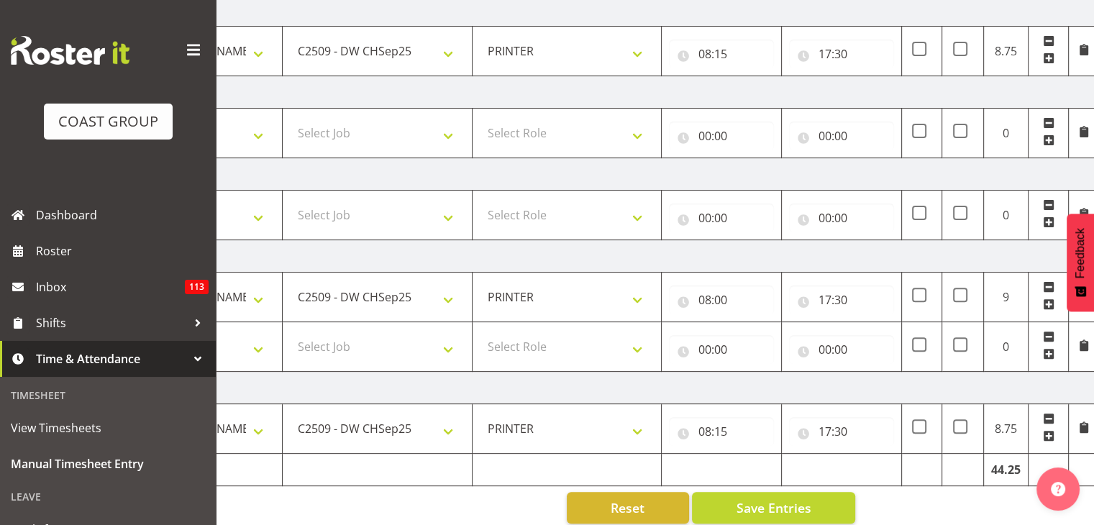
scroll to position [414, 0]
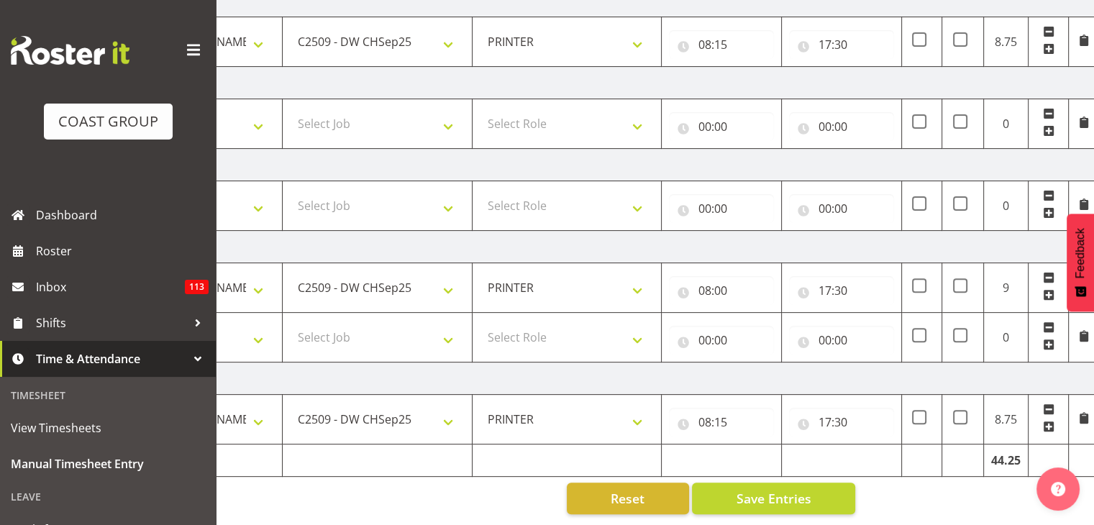
click at [1050, 421] on span at bounding box center [1049, 427] width 12 height 12
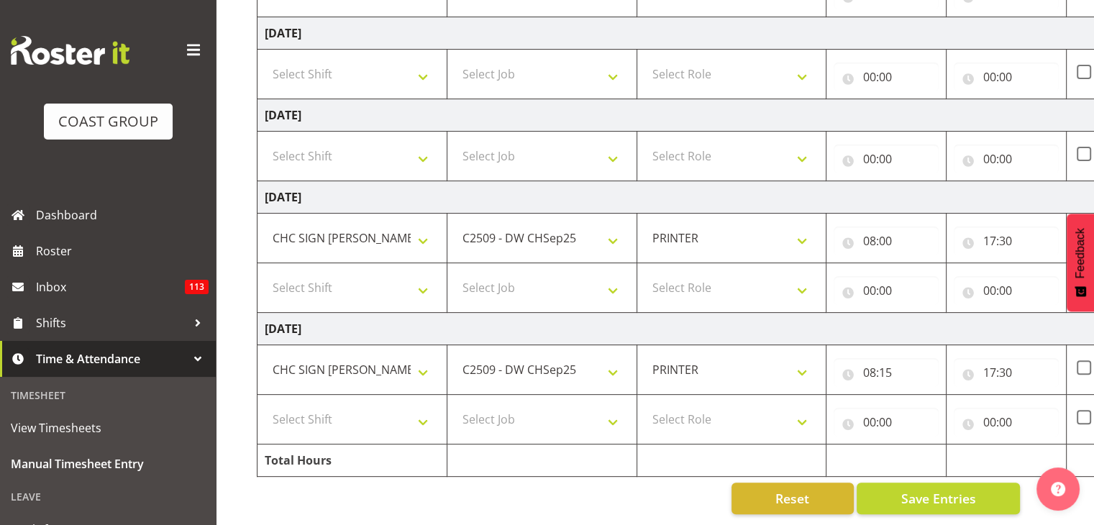
scroll to position [0, 0]
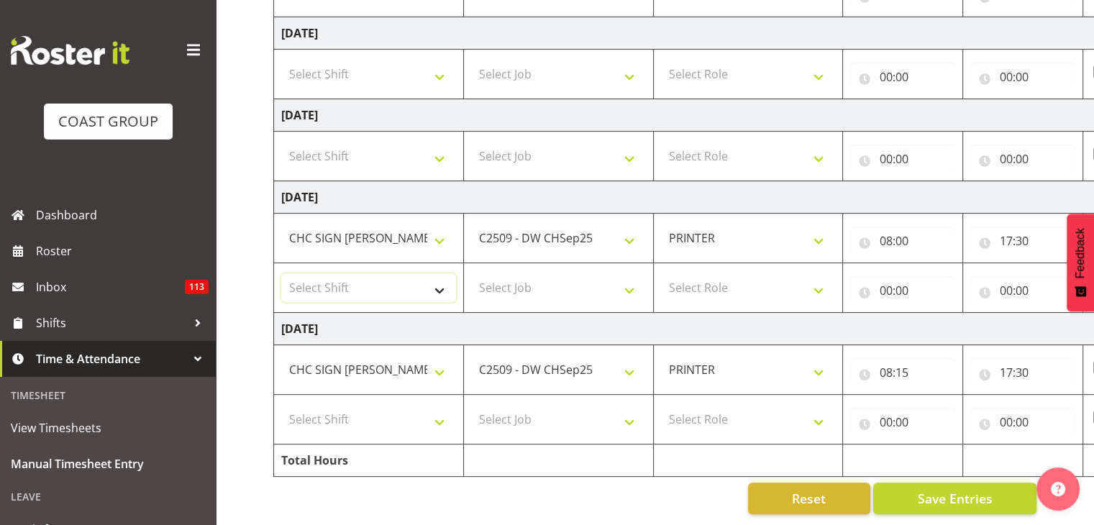
click at [418, 275] on select "Select Shift AKL SIGN ADMIN1 (LEAVE ALONE, DONT MAKE INACTIVE) [DATE] Delivery …" at bounding box center [368, 287] width 175 height 29
select select "1470"
click at [281, 273] on select "Select Shift AKL SIGN ADMIN1 (LEAVE ALONE, DONT MAKE INACTIVE) [DATE] Delivery …" at bounding box center [368, 287] width 175 height 29
click at [442, 415] on select "Select Shift AKL SIGN ADMIN1 (LEAVE ALONE, DONT MAKE INACTIVE) [DATE] Delivery …" at bounding box center [368, 419] width 175 height 29
click at [768, 321] on td "[DATE]" at bounding box center [777, 329] width 1006 height 32
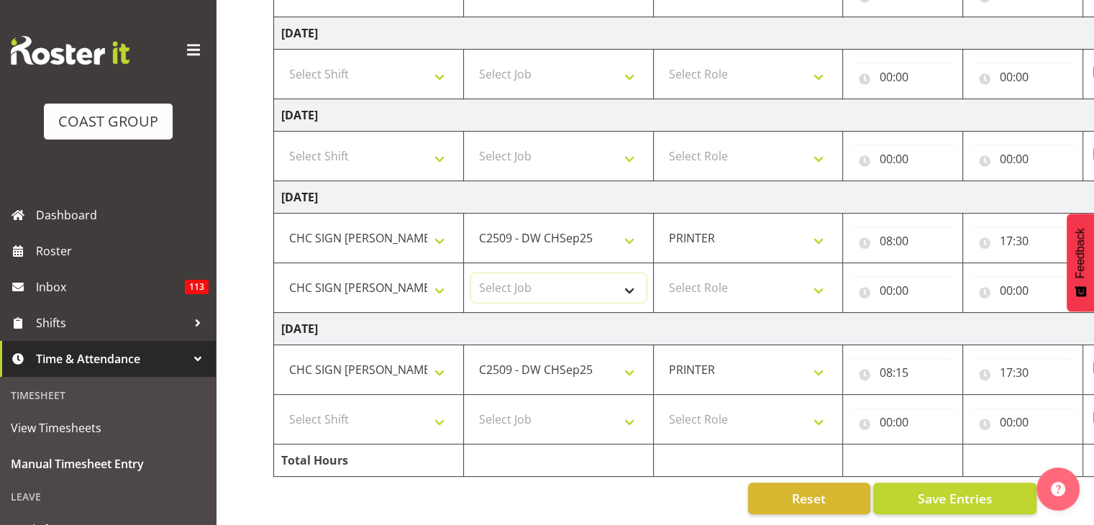
click at [634, 279] on select "Select Job 1 Carlton Events 1 [PERSON_NAME][GEOGRAPHIC_DATA] 1 [PERSON_NAME][GE…" at bounding box center [558, 287] width 175 height 29
select select "9477"
click at [471, 273] on select "Select Job 1 Carlton Events 1 [PERSON_NAME][GEOGRAPHIC_DATA] 1 [PERSON_NAME][GE…" at bounding box center [558, 287] width 175 height 29
click at [768, 290] on select "Select Role PRINTER Printer" at bounding box center [748, 287] width 175 height 29
select select "222"
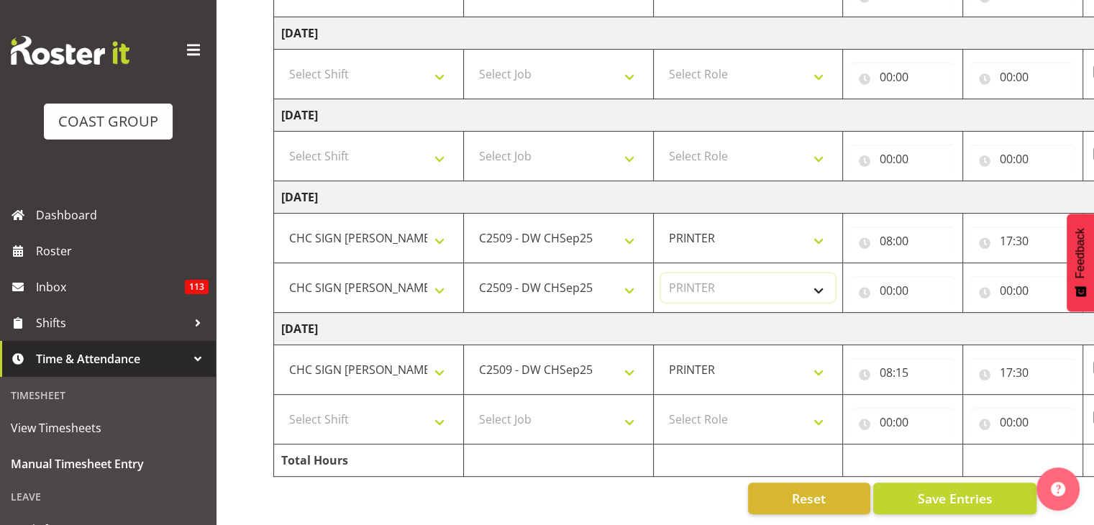
click at [661, 273] on select "Select Role PRINTER Printer" at bounding box center [748, 287] width 175 height 29
click at [909, 283] on input "00:00" at bounding box center [902, 290] width 105 height 29
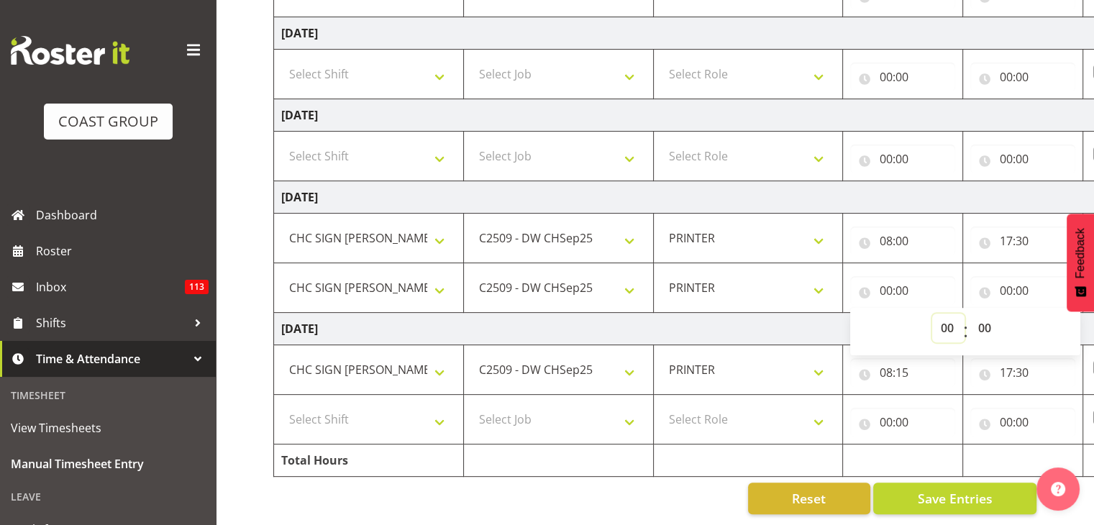
click at [949, 320] on select "00 01 02 03 04 05 06 07 08 09 10 11 12 13 14 15 16 17 18 19 20 21 22 23" at bounding box center [948, 328] width 32 height 29
select select "20"
click at [932, 314] on select "00 01 02 03 04 05 06 07 08 09 10 11 12 13 14 15 16 17 18 19 20 21 22 23" at bounding box center [948, 328] width 32 height 29
type input "20:00"
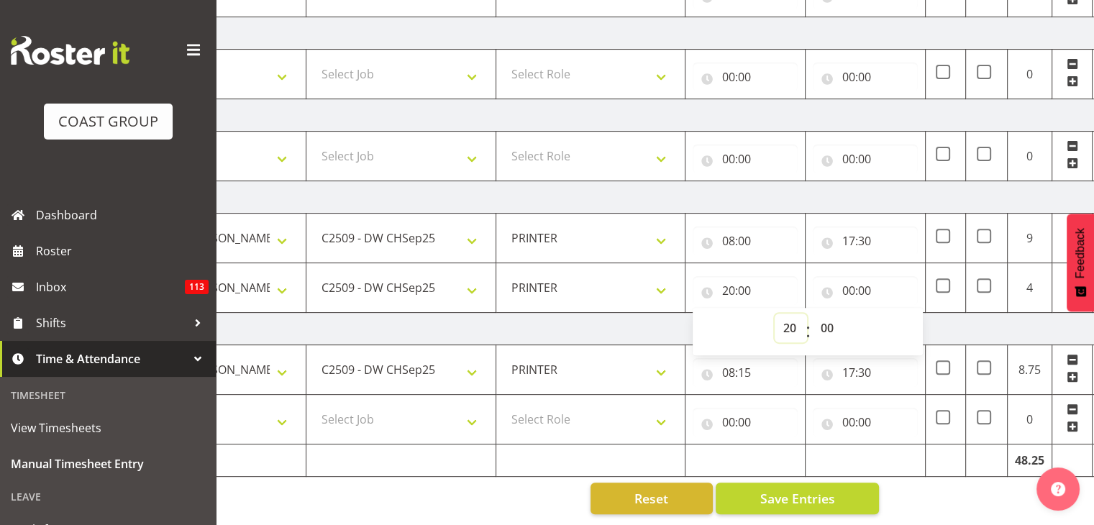
scroll to position [0, 186]
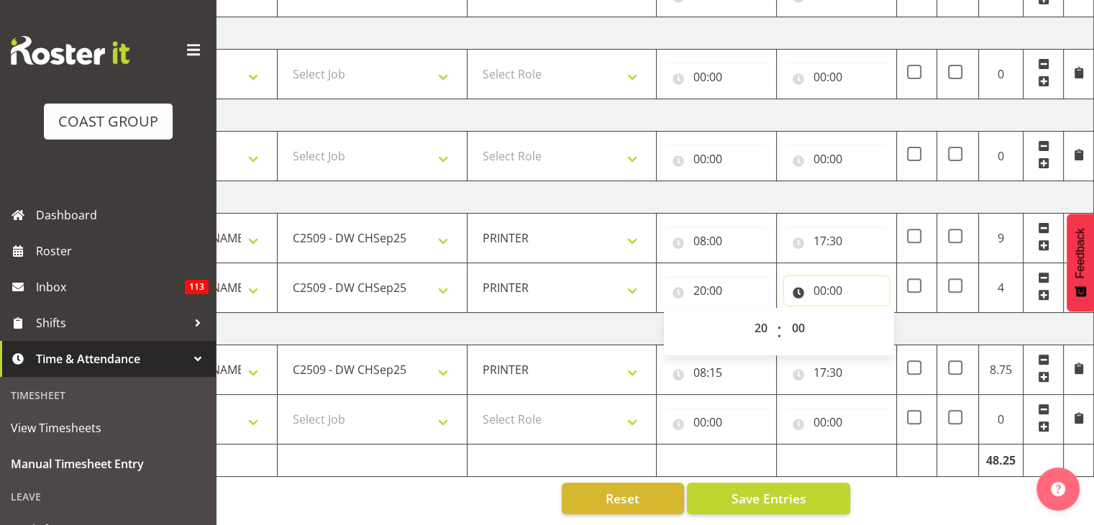
click at [841, 278] on input "00:00" at bounding box center [836, 290] width 105 height 29
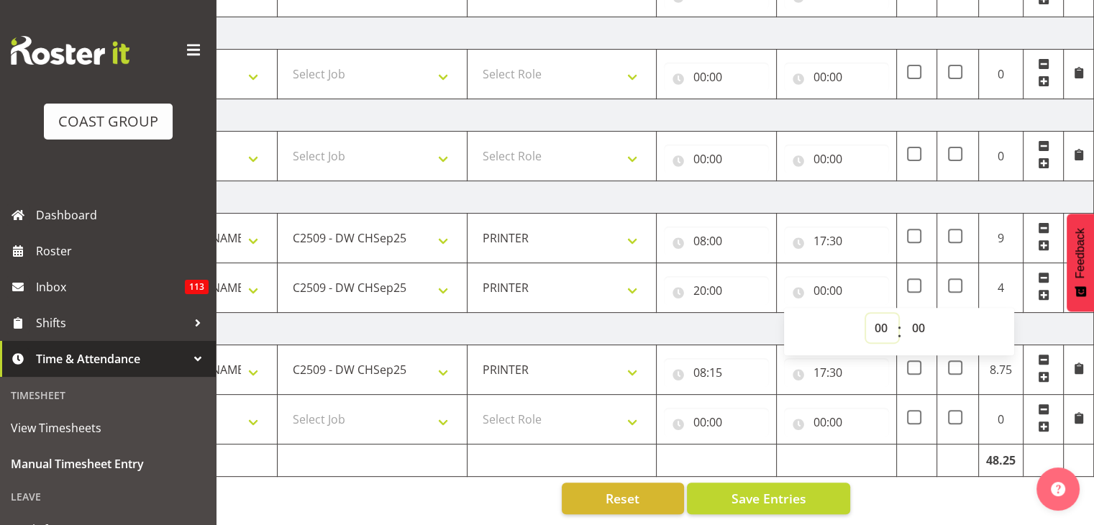
click at [886, 323] on select "00 01 02 03 04 05 06 07 08 09 10 11 12 13 14 15 16 17 18 19 20 21 22 23" at bounding box center [882, 328] width 32 height 29
select select "21"
click at [866, 314] on select "00 01 02 03 04 05 06 07 08 09 10 11 12 13 14 15 16 17 18 19 20 21 22 23" at bounding box center [882, 328] width 32 height 29
type input "21:00"
click at [754, 320] on td "[DATE]" at bounding box center [591, 329] width 1006 height 32
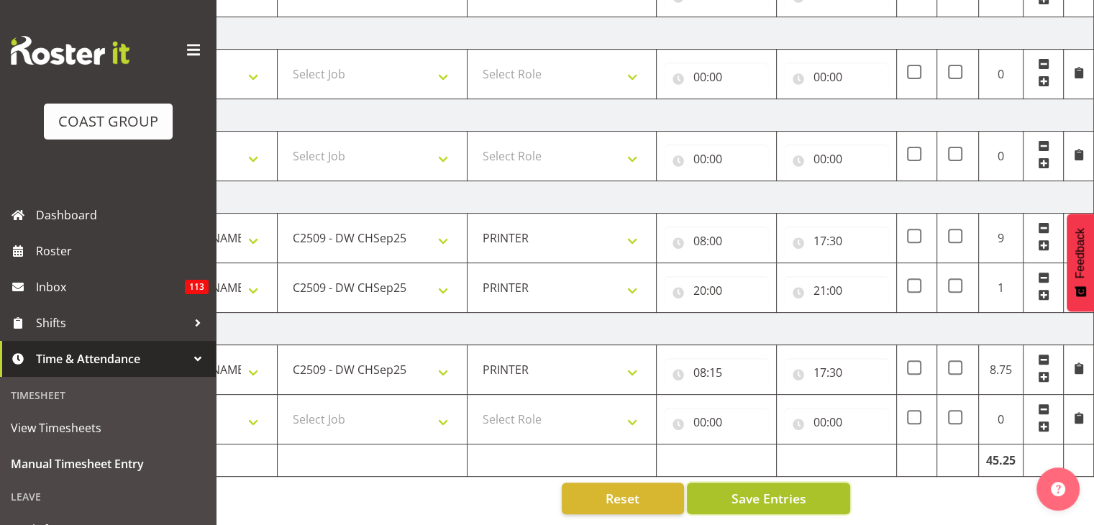
click at [770, 489] on span "Save Entries" at bounding box center [768, 498] width 75 height 19
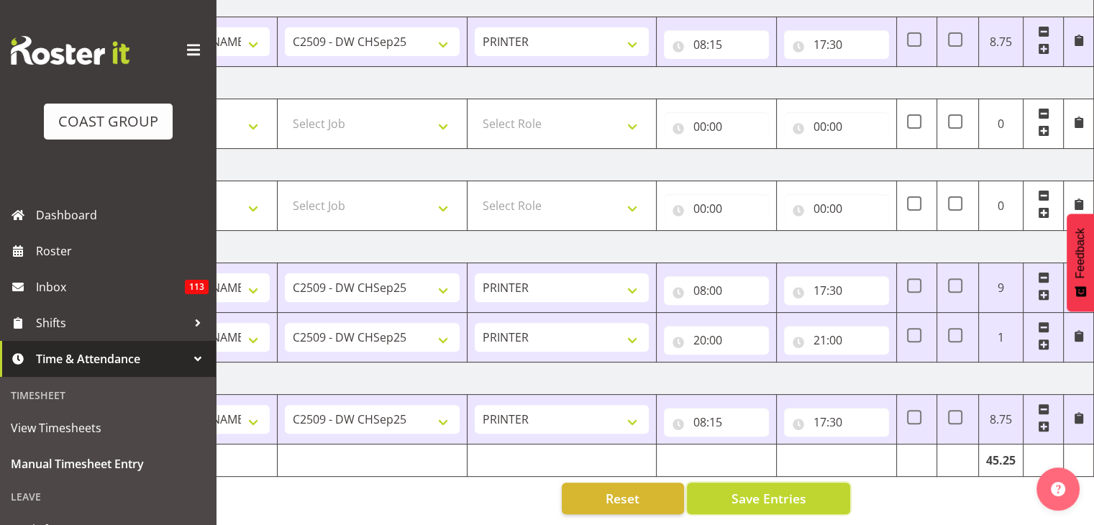
scroll to position [55, 0]
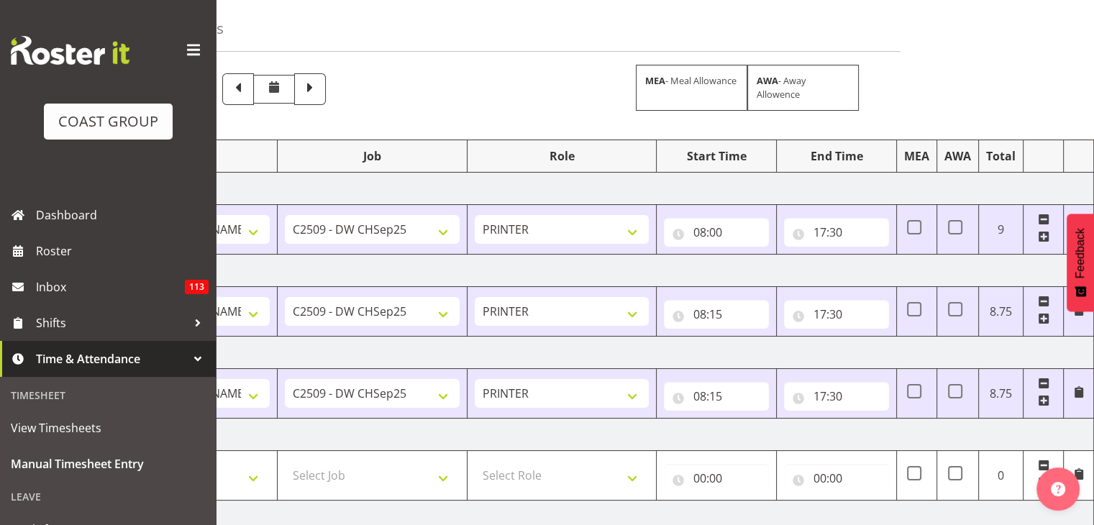
click at [319, 91] on span at bounding box center [310, 87] width 19 height 19
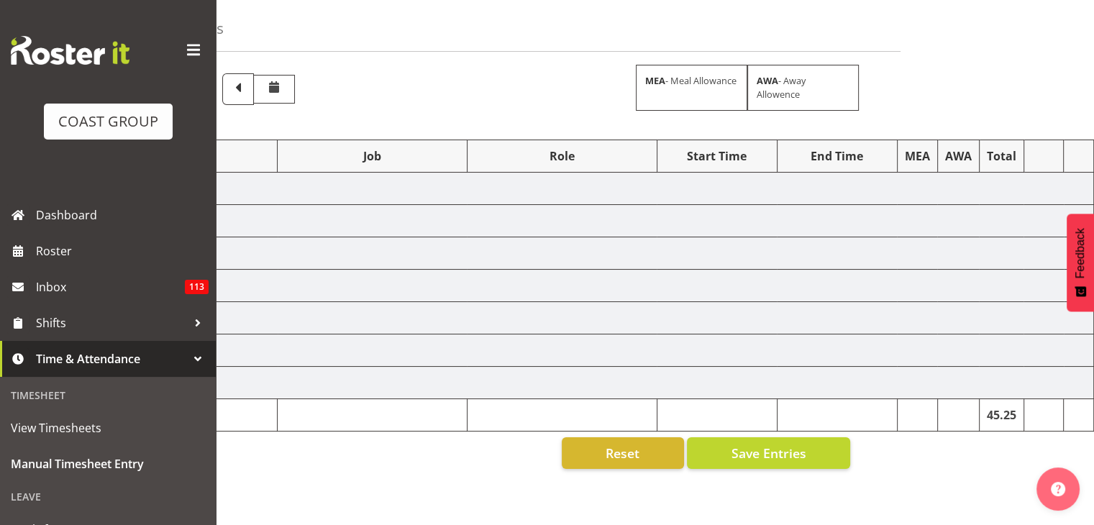
select select "1470"
select select "9477"
select select "1470"
select select "9477"
select select "1470"
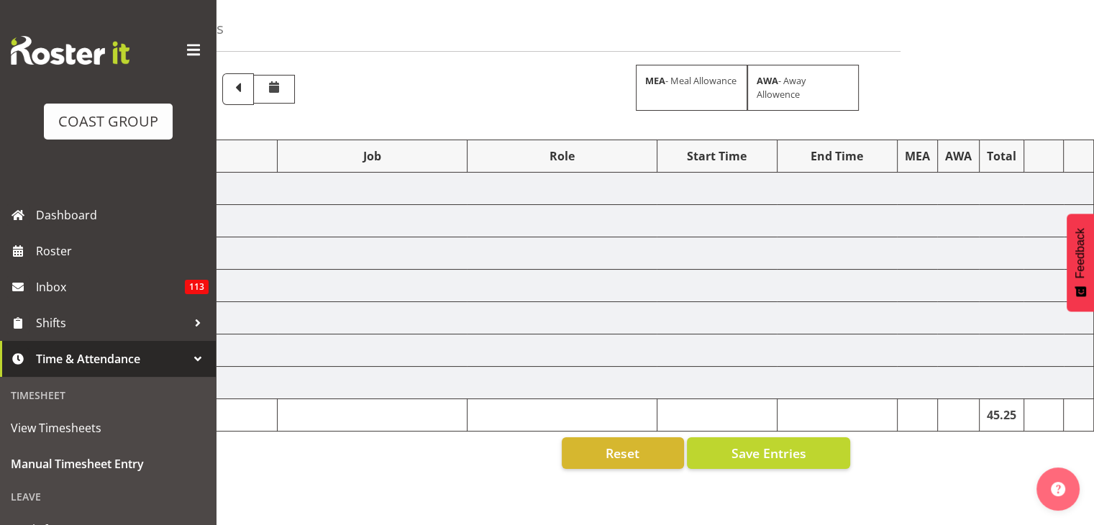
select select "9477"
select select "1470"
select select "9477"
select select "1470"
select select "9477"
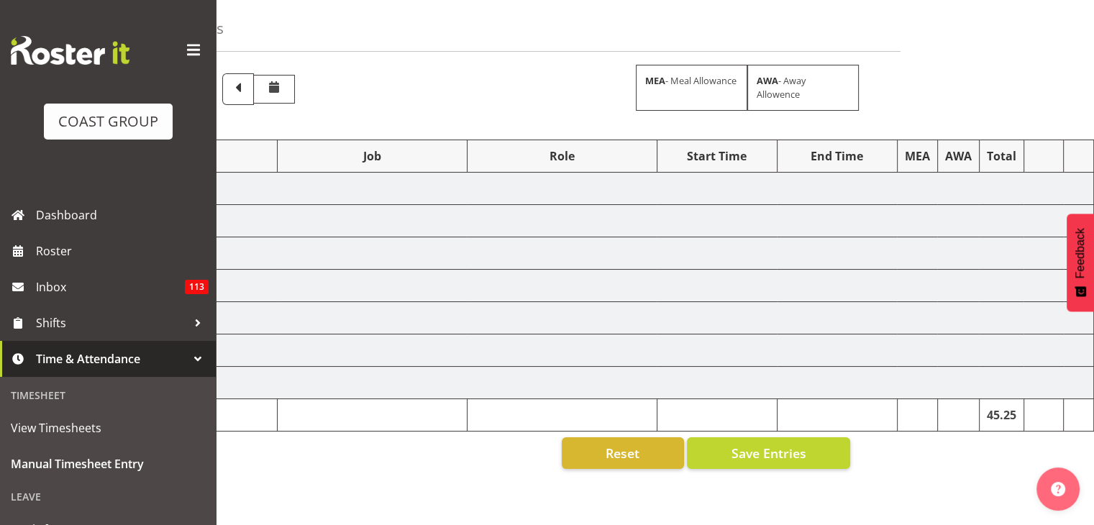
select select "1470"
select select "9477"
select select "1470"
select select "9477"
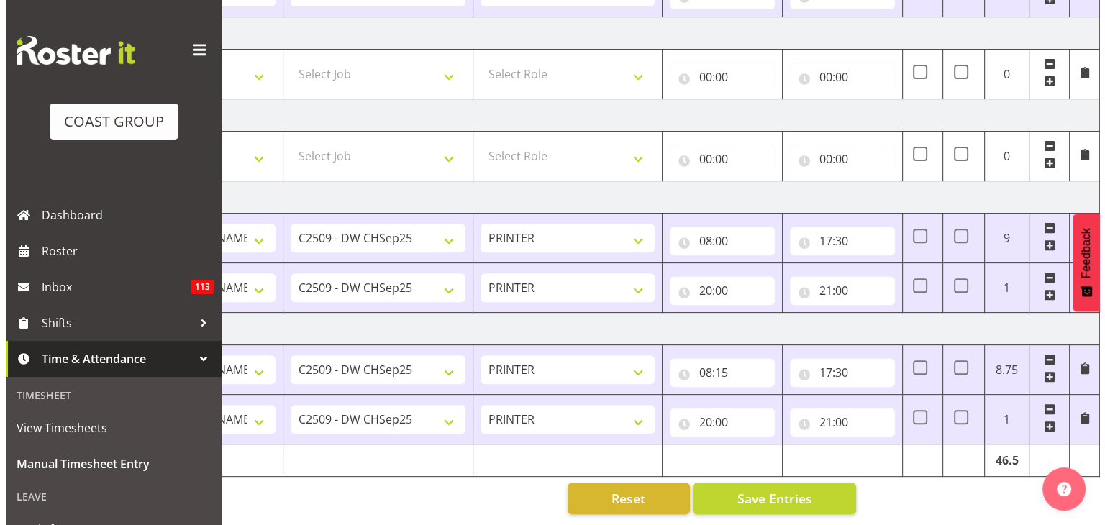
scroll to position [464, 0]
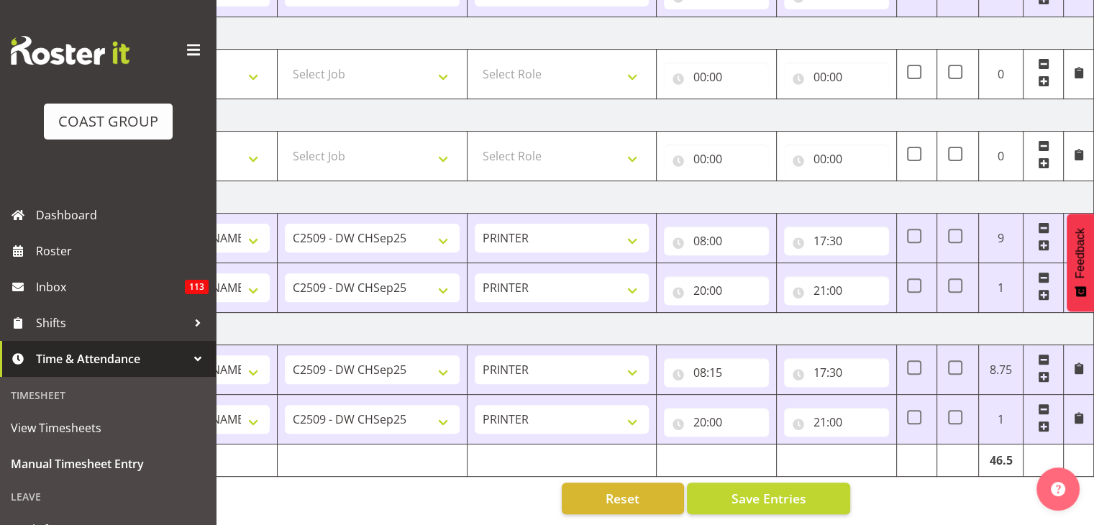
click at [1078, 412] on span at bounding box center [1079, 418] width 12 height 12
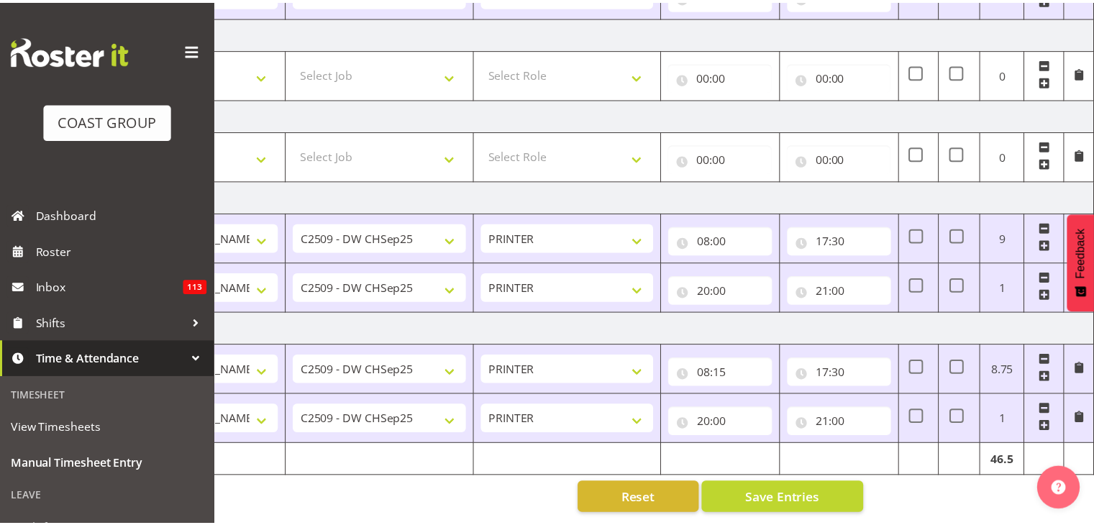
scroll to position [0, 176]
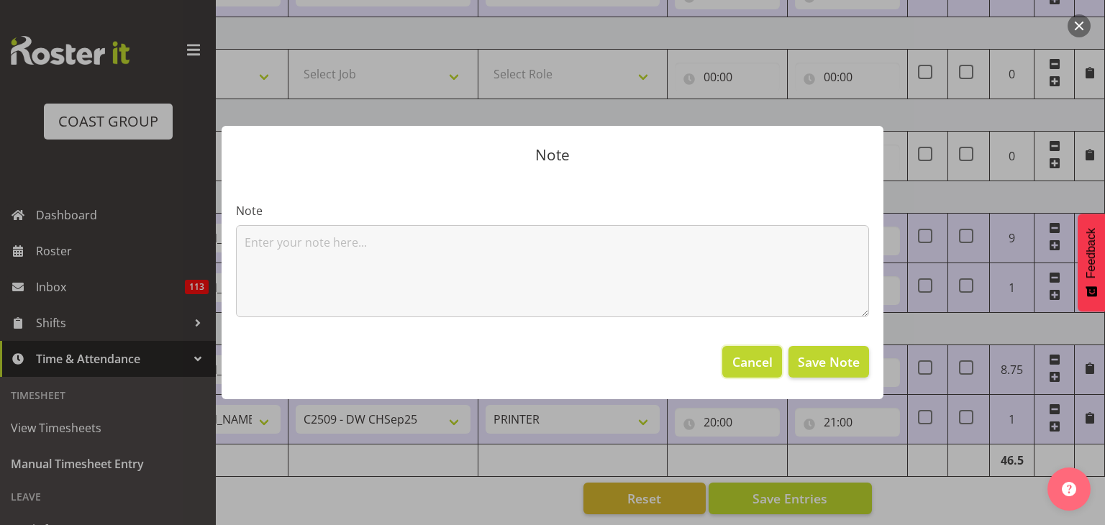
click at [750, 363] on span "Cancel" at bounding box center [752, 361] width 40 height 19
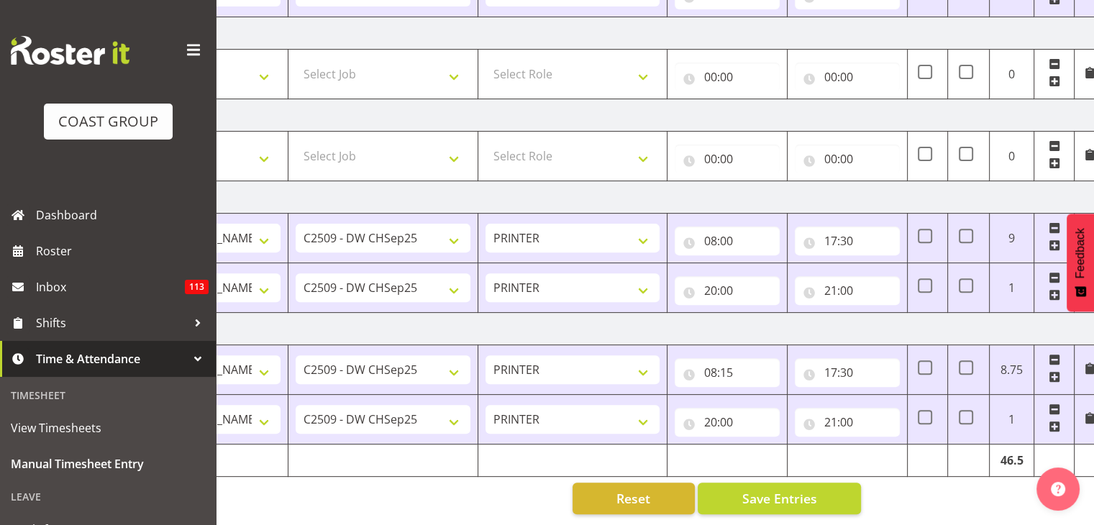
click at [1052, 404] on span at bounding box center [1055, 410] width 12 height 12
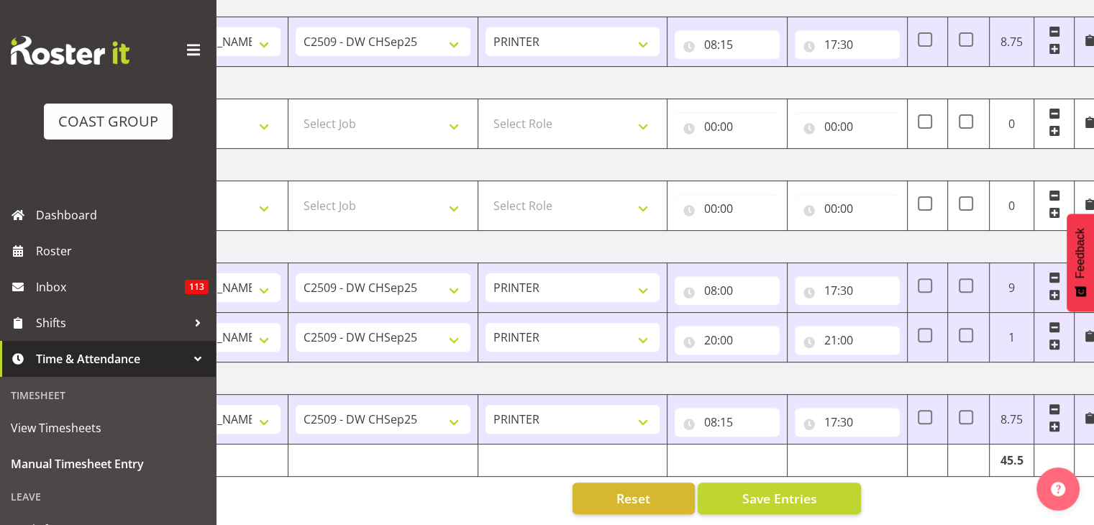
scroll to position [414, 0]
click at [1052, 404] on span at bounding box center [1055, 410] width 12 height 12
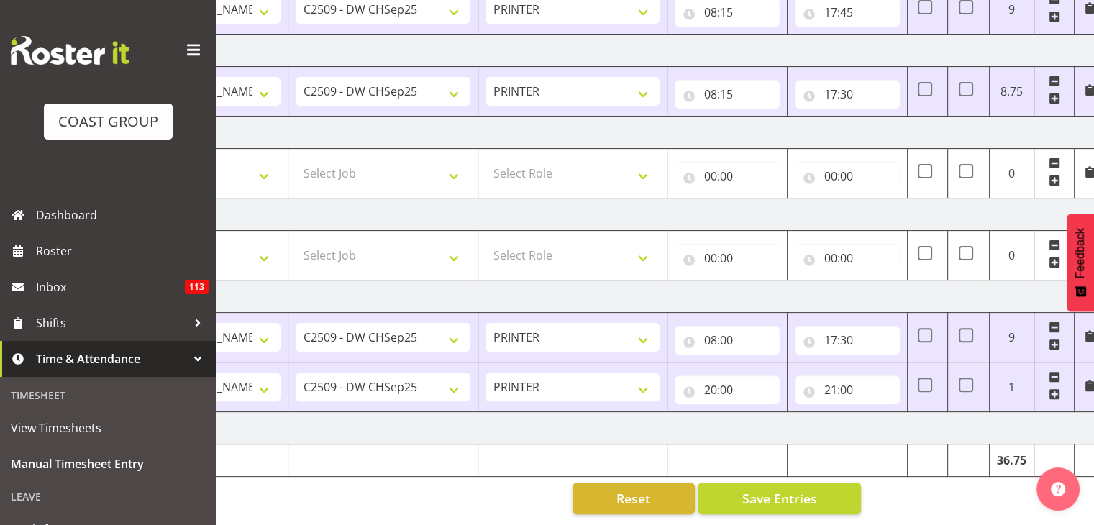
scroll to position [365, 0]
click at [1055, 371] on span at bounding box center [1055, 377] width 12 height 12
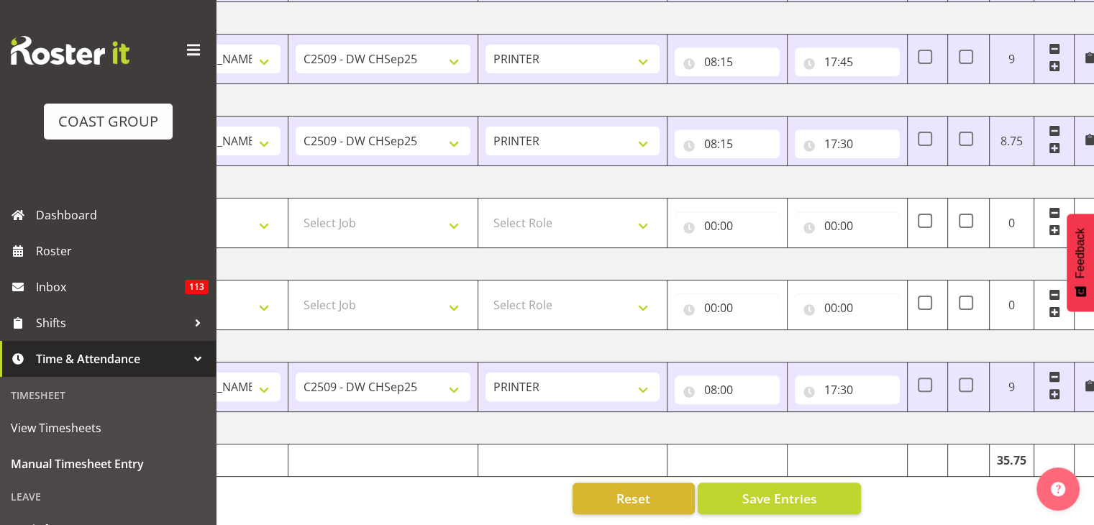
click at [1055, 371] on span at bounding box center [1055, 377] width 12 height 12
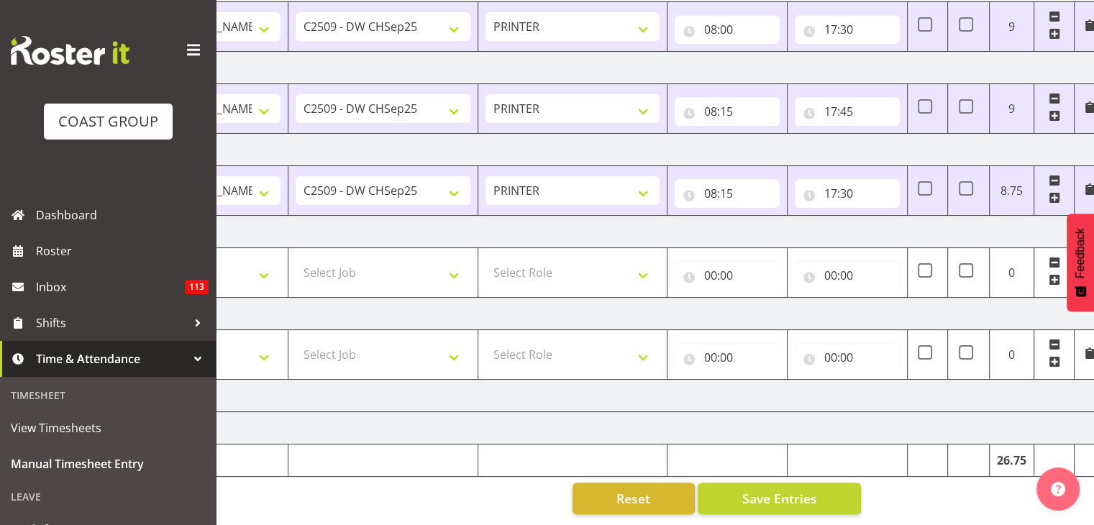
click at [1056, 175] on span at bounding box center [1055, 181] width 12 height 12
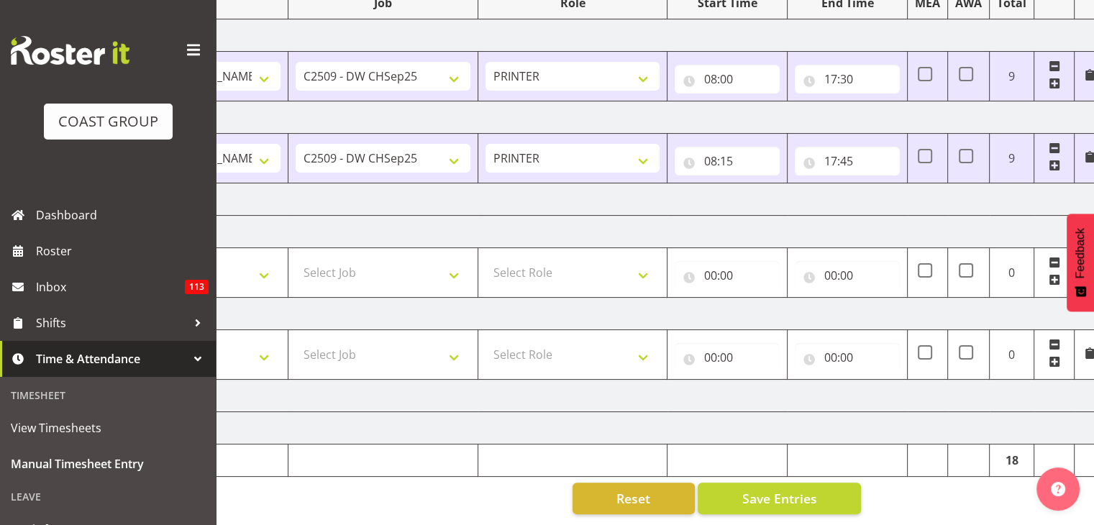
scroll to position [217, 0]
click at [1053, 142] on span at bounding box center [1055, 148] width 12 height 12
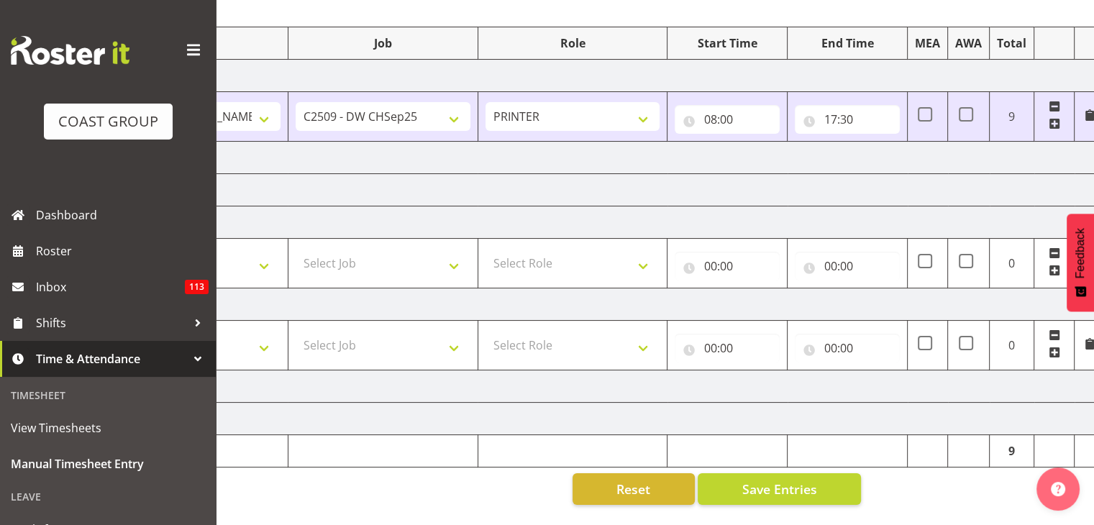
click at [1054, 101] on span at bounding box center [1055, 107] width 12 height 12
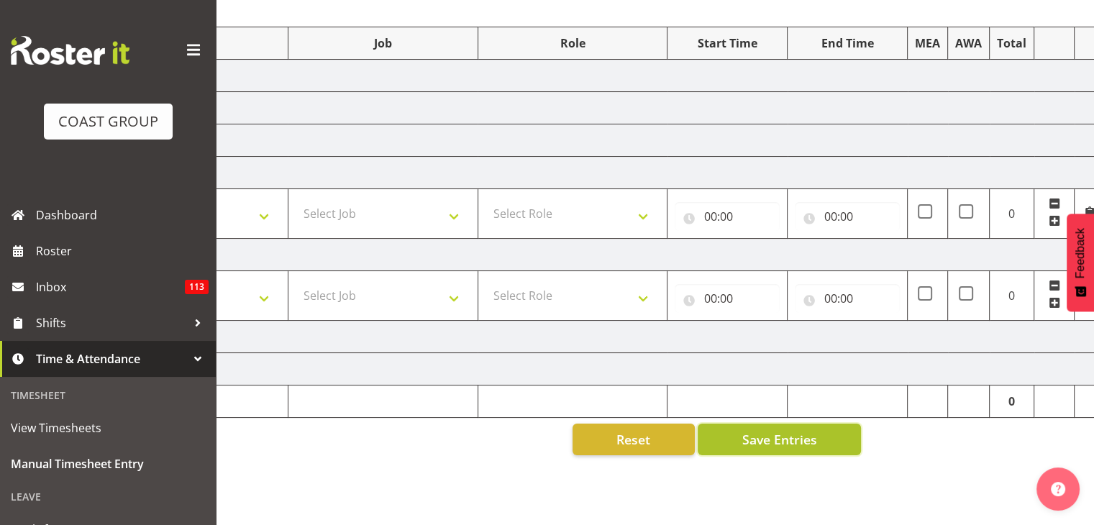
click at [801, 430] on span "Save Entries" at bounding box center [779, 439] width 75 height 19
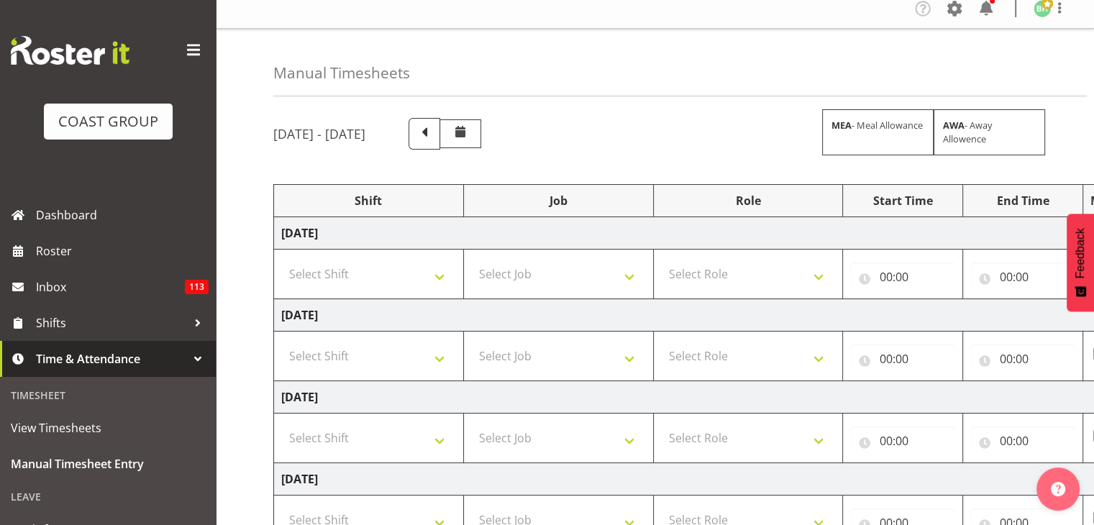
scroll to position [0, 0]
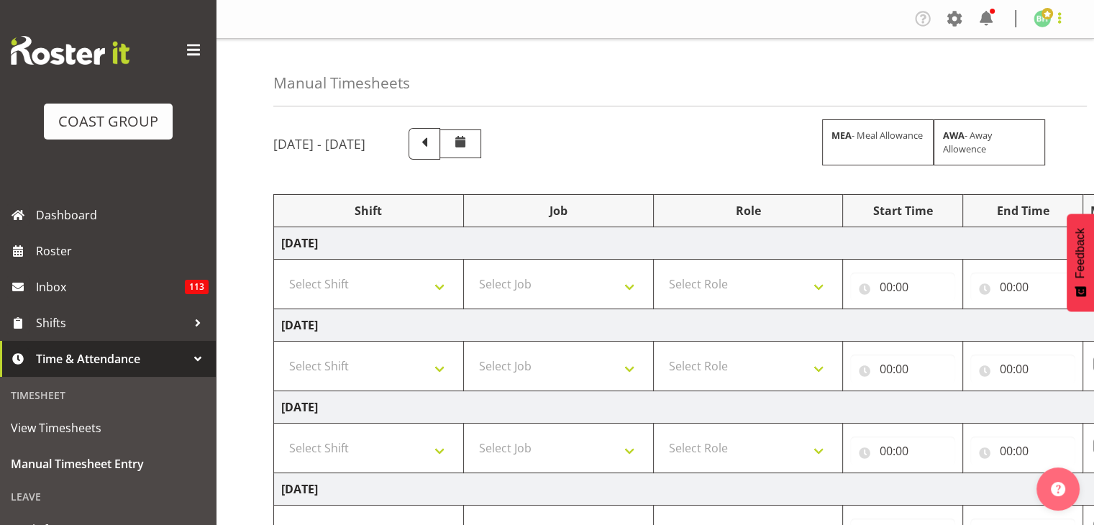
click at [1058, 24] on span at bounding box center [1059, 17] width 17 height 17
click at [1017, 78] on link "Log Out" at bounding box center [999, 76] width 138 height 26
